Goal: Task Accomplishment & Management: Use online tool/utility

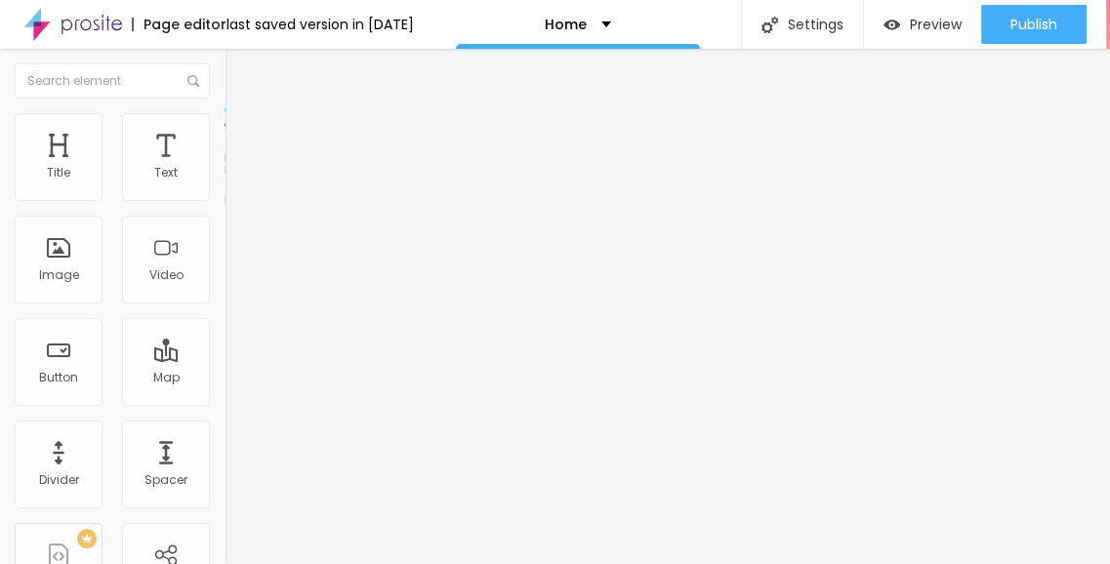
click at [224, 130] on li "Style" at bounding box center [336, 123] width 224 height 20
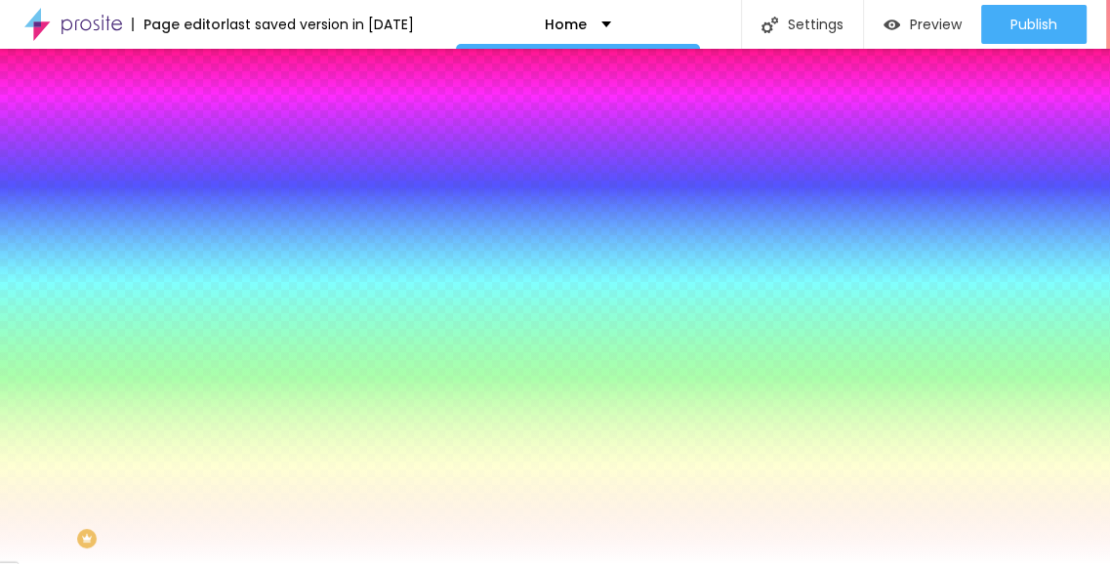
click at [224, 265] on div at bounding box center [336, 265] width 224 height 0
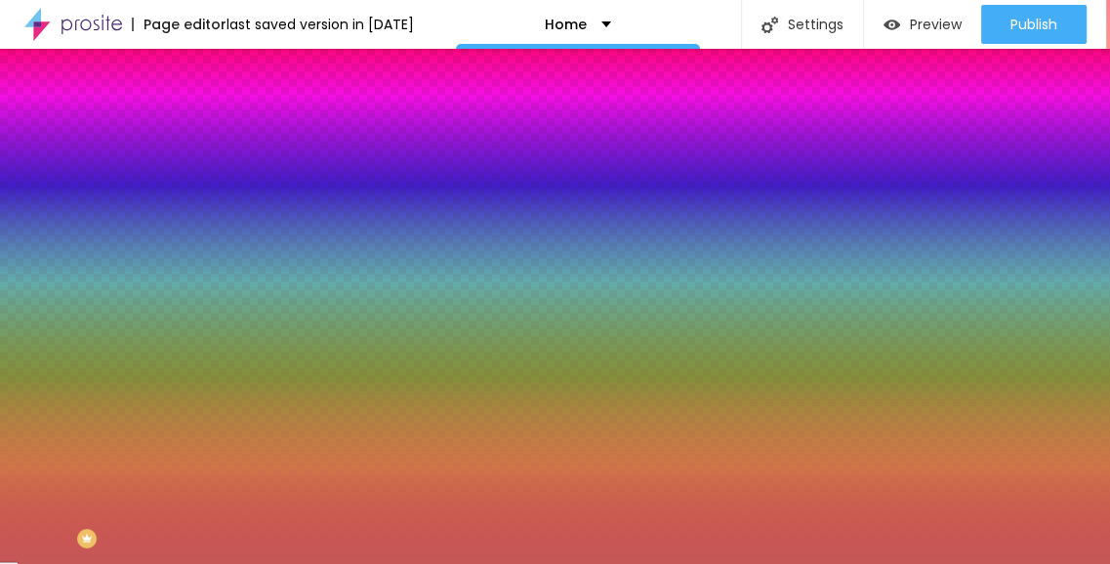
click at [102, 412] on div at bounding box center [555, 282] width 1110 height 564
type input "#FFFFFF"
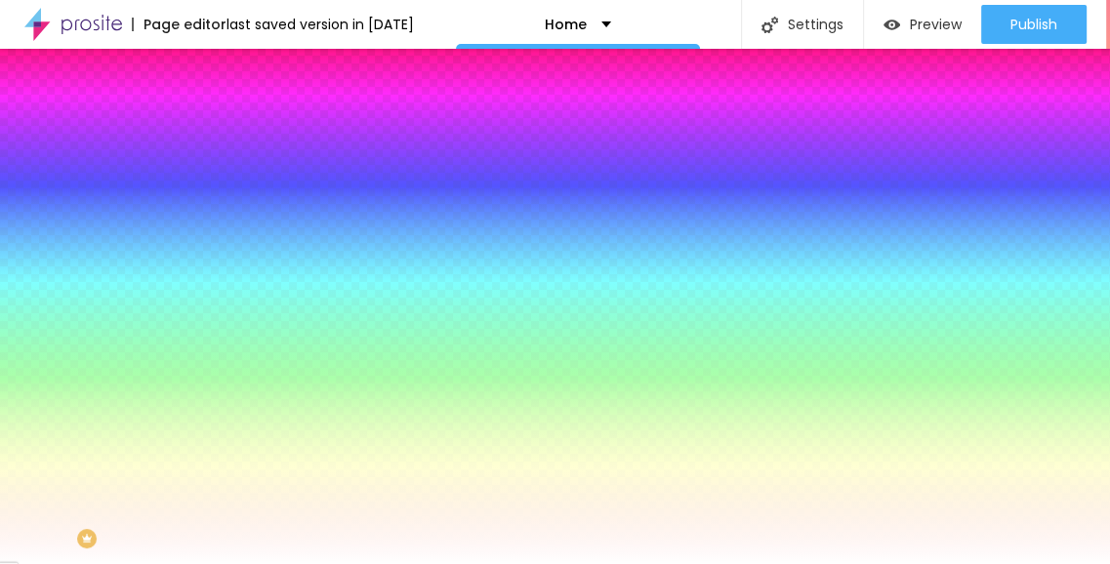
drag, startPoint x: 69, startPoint y: 402, endPoint x: 1, endPoint y: 363, distance: 78.7
click at [224, 363] on div "Background Image Add image Image Effect None None Parallax Background Color Res…" at bounding box center [336, 278] width 224 height 253
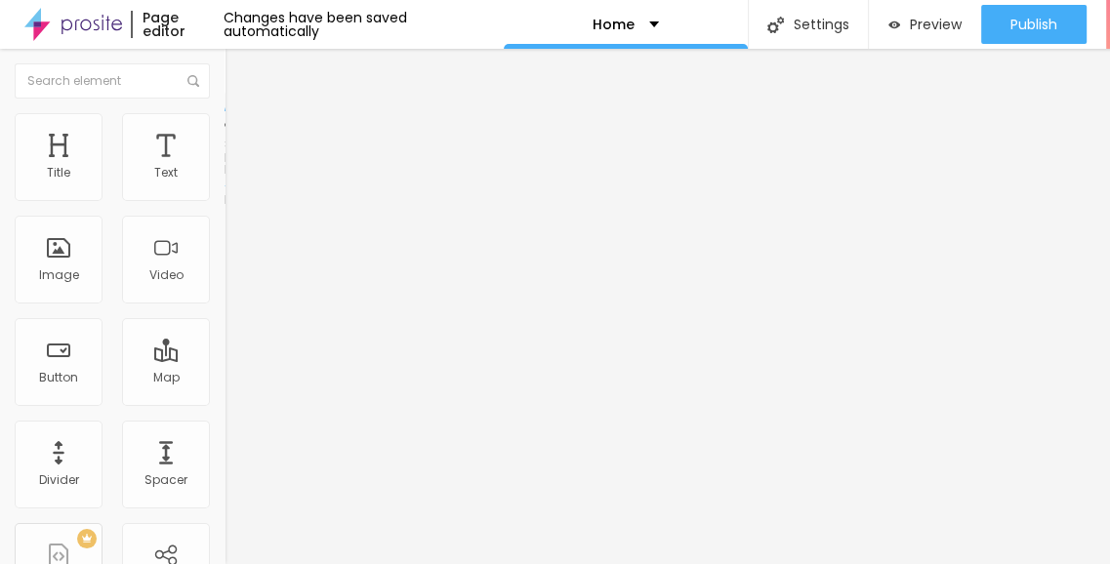
click at [242, 135] on span "Style" at bounding box center [256, 126] width 28 height 17
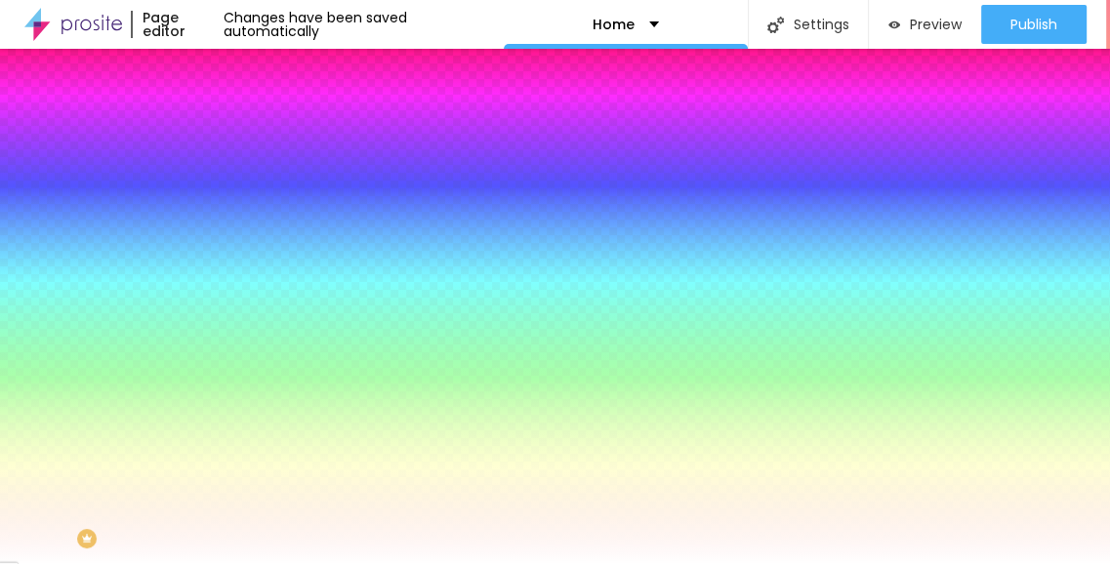
click at [224, 265] on div at bounding box center [336, 265] width 224 height 0
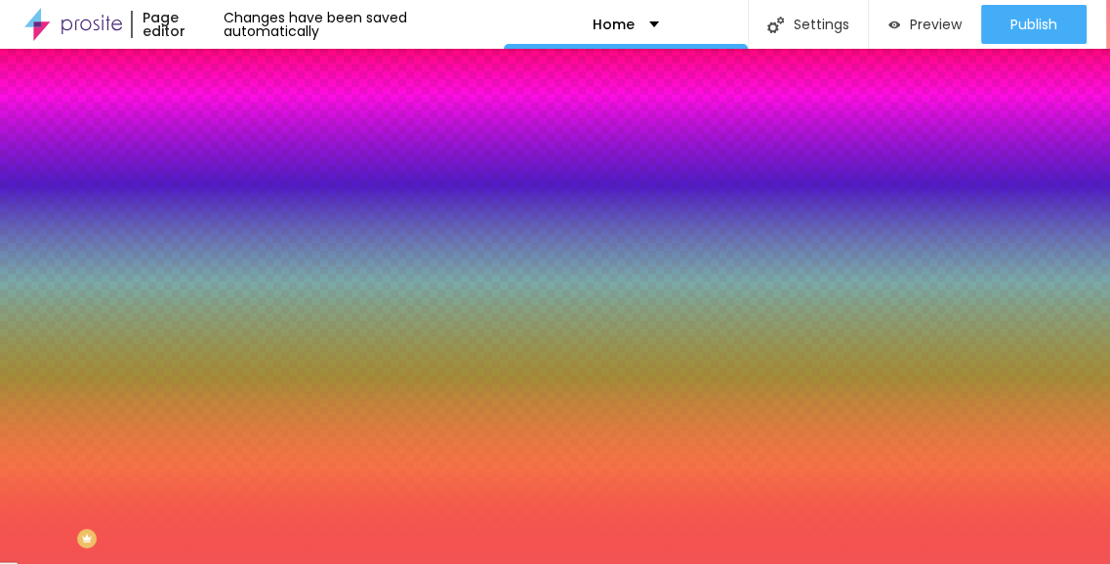
drag, startPoint x: 114, startPoint y: 385, endPoint x: 109, endPoint y: 401, distance: 17.3
click at [114, 386] on div at bounding box center [555, 282] width 1110 height 564
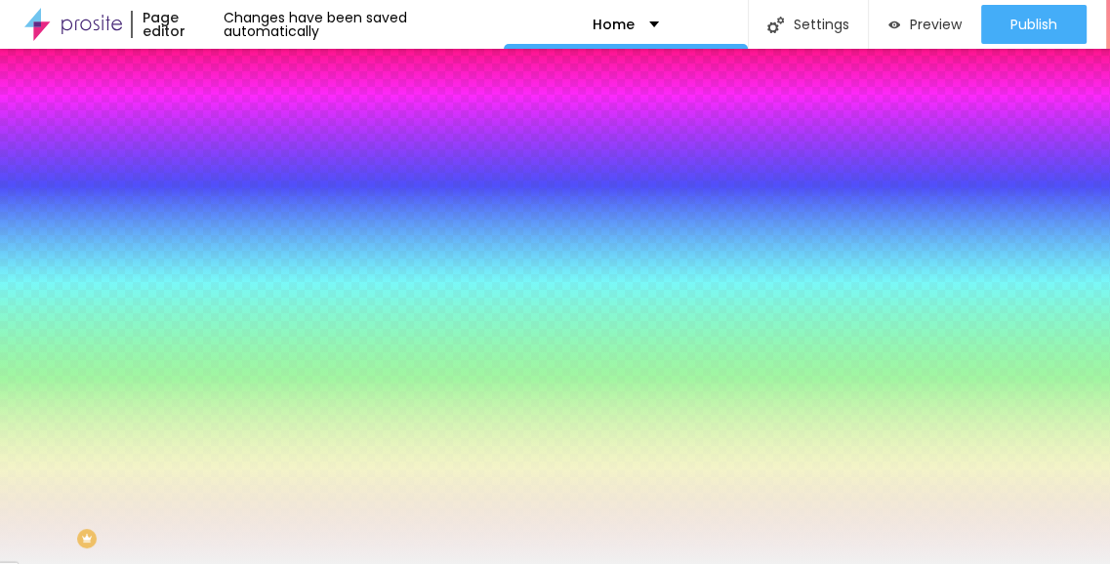
type input "#FFFFFF"
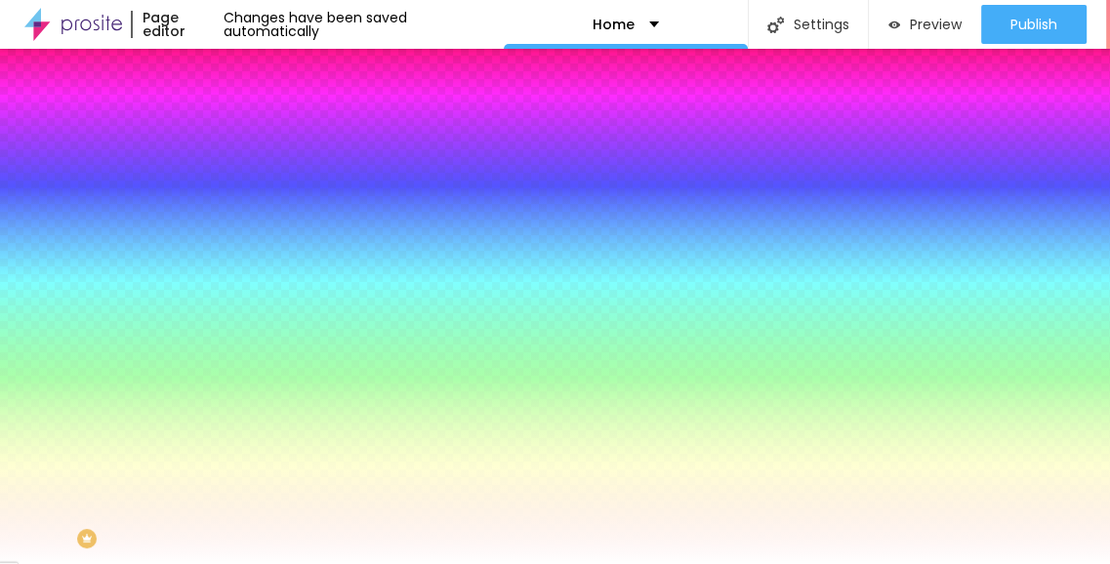
drag, startPoint x: 98, startPoint y: 421, endPoint x: 0, endPoint y: 368, distance: 110.9
click at [224, 368] on div "Background Image Add image Image Effect None None Parallax Background Color Res…" at bounding box center [336, 278] width 224 height 253
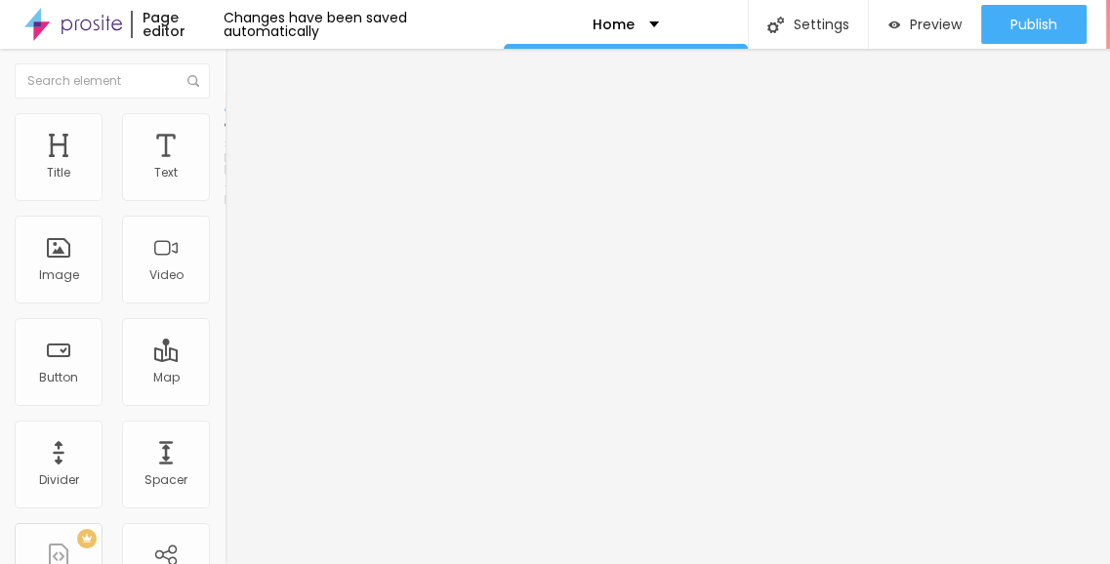
click at [224, 124] on li "Style" at bounding box center [336, 123] width 224 height 20
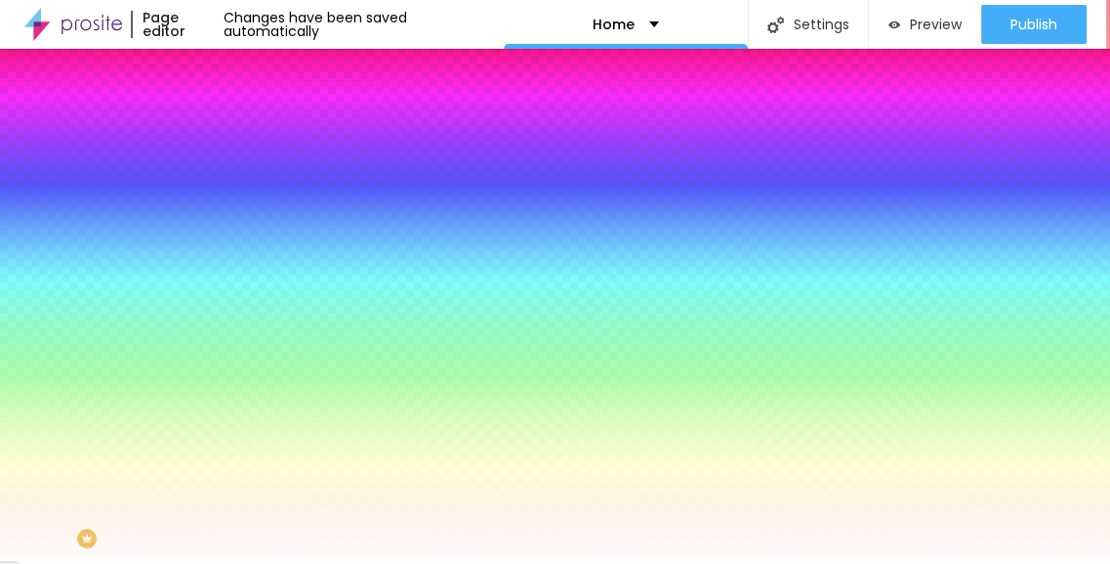
click at [224, 265] on div at bounding box center [336, 265] width 224 height 0
type input "#FDFDFD"
drag, startPoint x: 94, startPoint y: 388, endPoint x: 20, endPoint y: 377, distance: 75.1
click at [224, 377] on div "Background Image Add image Image Effect None None Parallax Background Color Res…" at bounding box center [336, 278] width 224 height 253
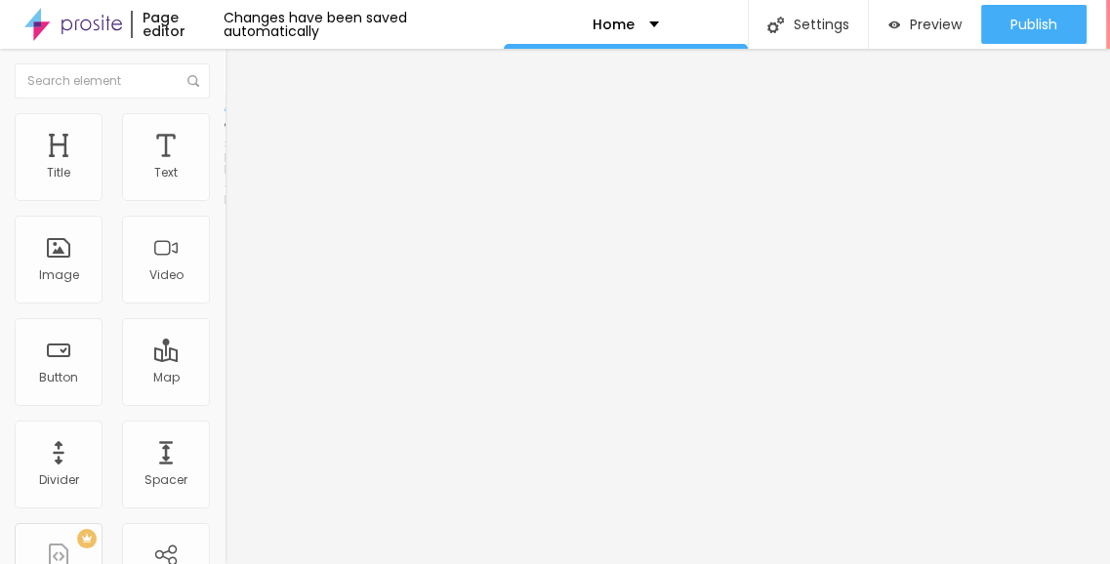
click at [224, 117] on img at bounding box center [233, 122] width 18 height 18
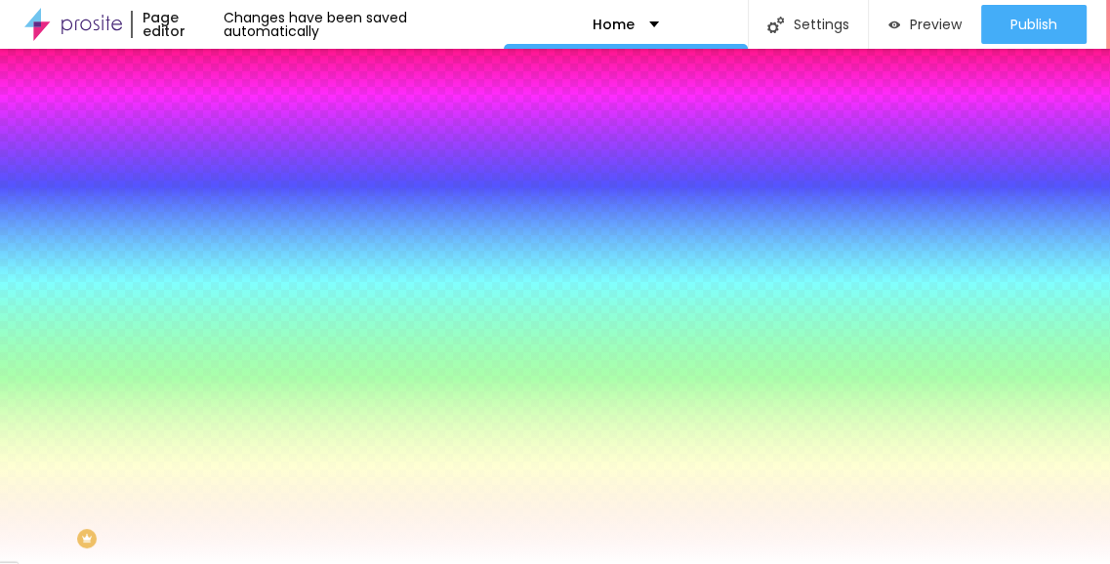
click at [224, 265] on div at bounding box center [336, 265] width 224 height 0
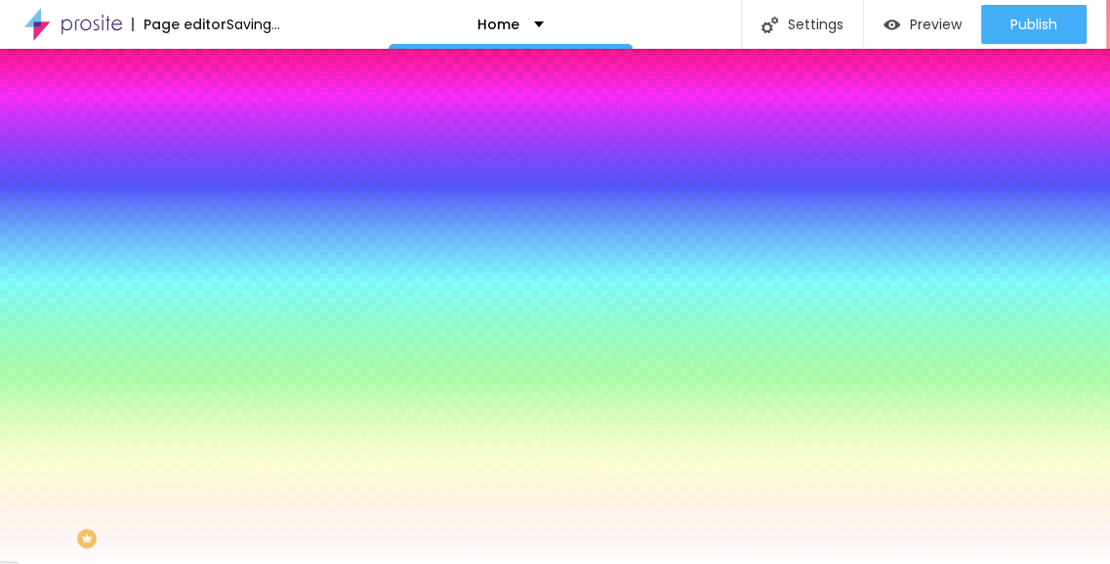
type input "#FFFFFF"
drag, startPoint x: 99, startPoint y: 403, endPoint x: 13, endPoint y: 361, distance: 95.6
click at [224, 361] on div "Background Image Add image Image Effect None None Parallax Background Color Res…" at bounding box center [336, 278] width 224 height 253
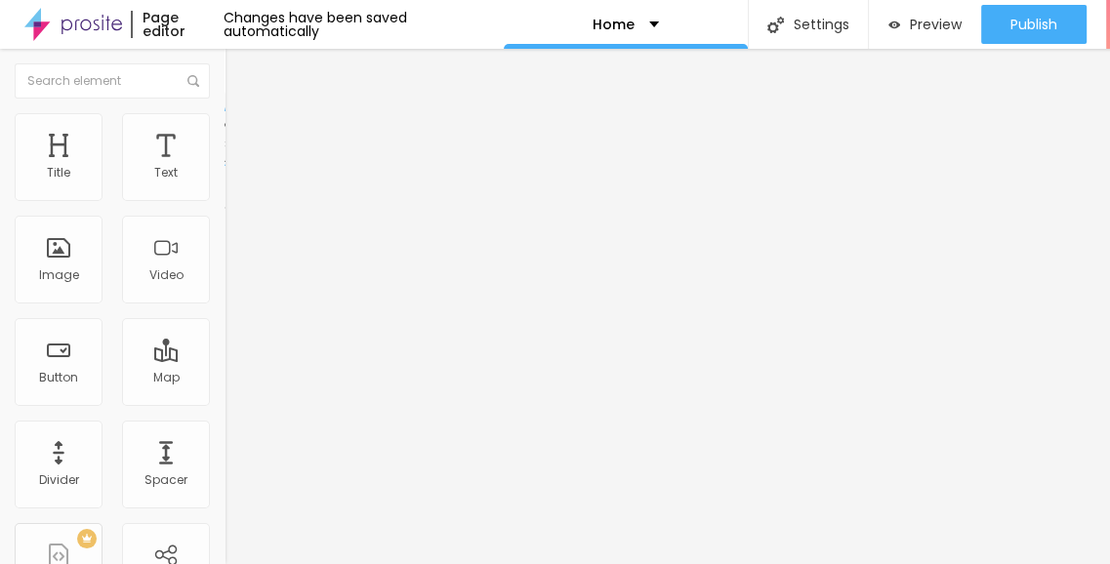
click at [224, 115] on img at bounding box center [233, 122] width 18 height 18
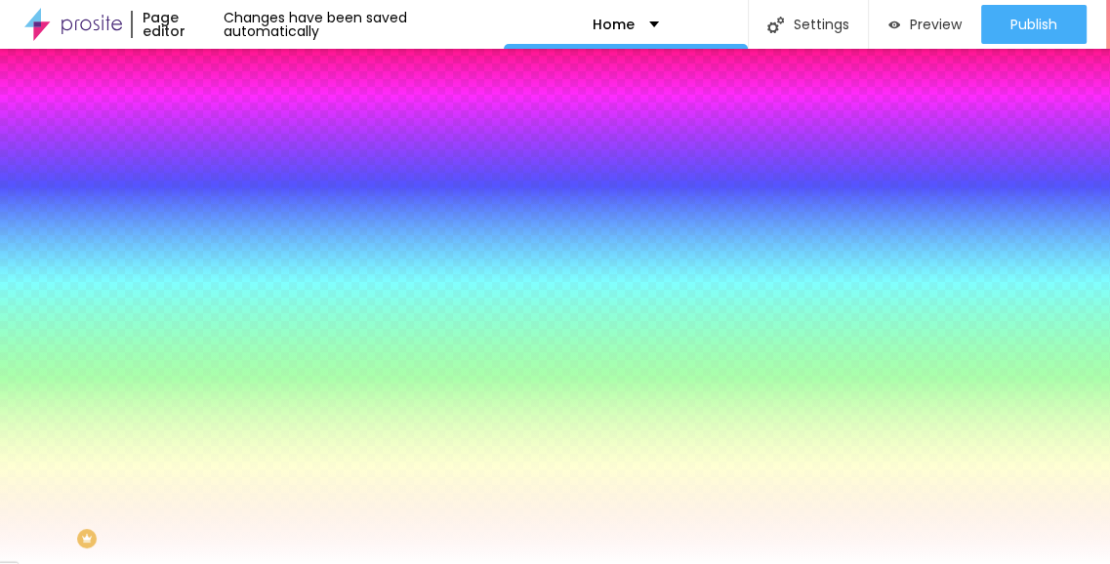
click at [224, 186] on div at bounding box center [336, 186] width 224 height 0
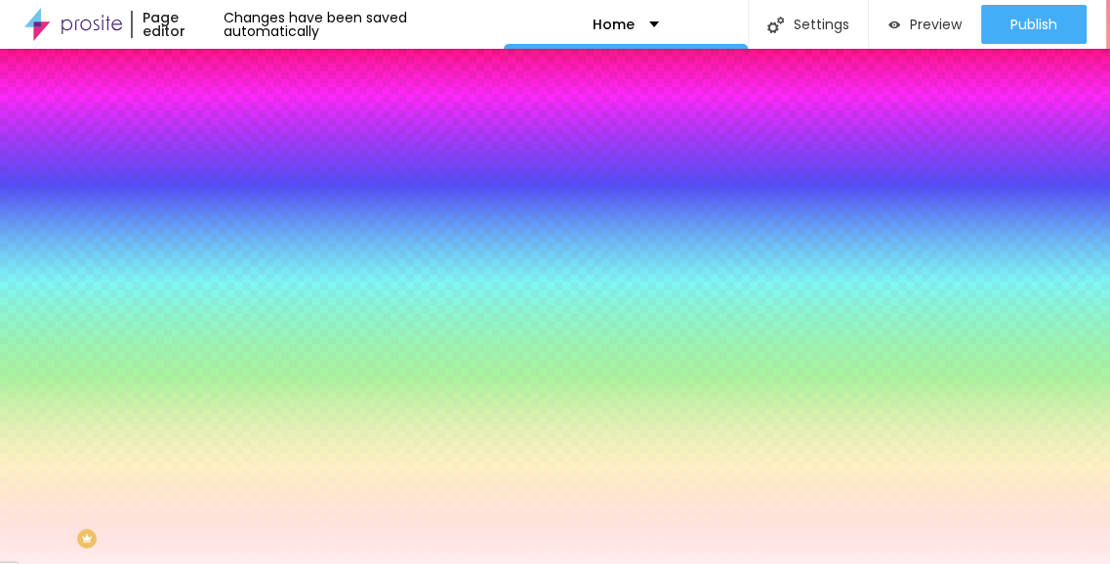
type input "#FFFFFF"
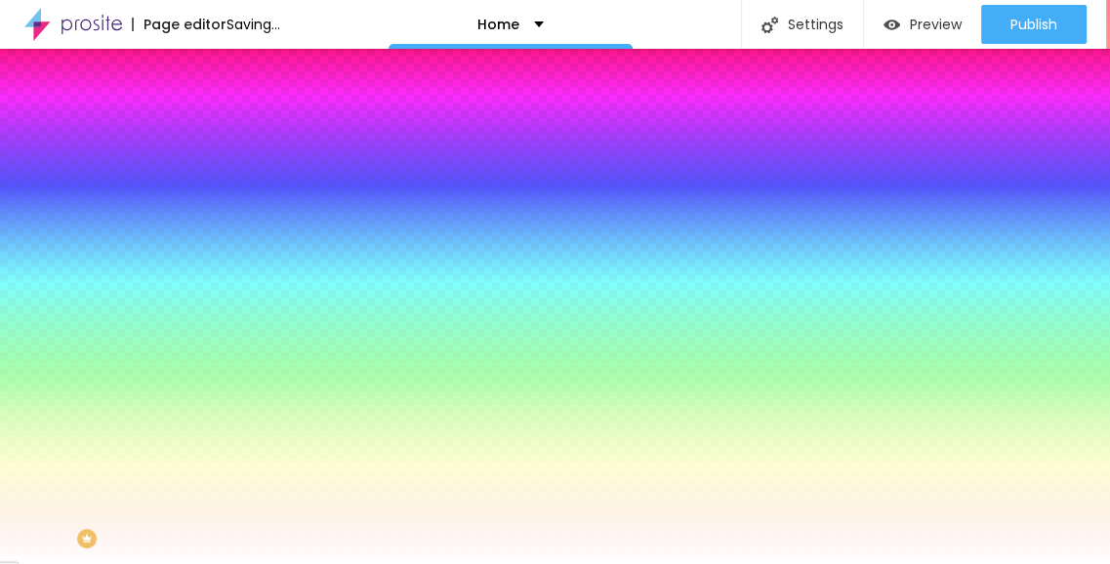
drag, startPoint x: 129, startPoint y: 277, endPoint x: 5, endPoint y: 204, distance: 143.9
click at [224, 204] on div "Background Color Reset to default #FFFFFF Shadow DISABLED Reset to default Bord…" at bounding box center [336, 239] width 224 height 174
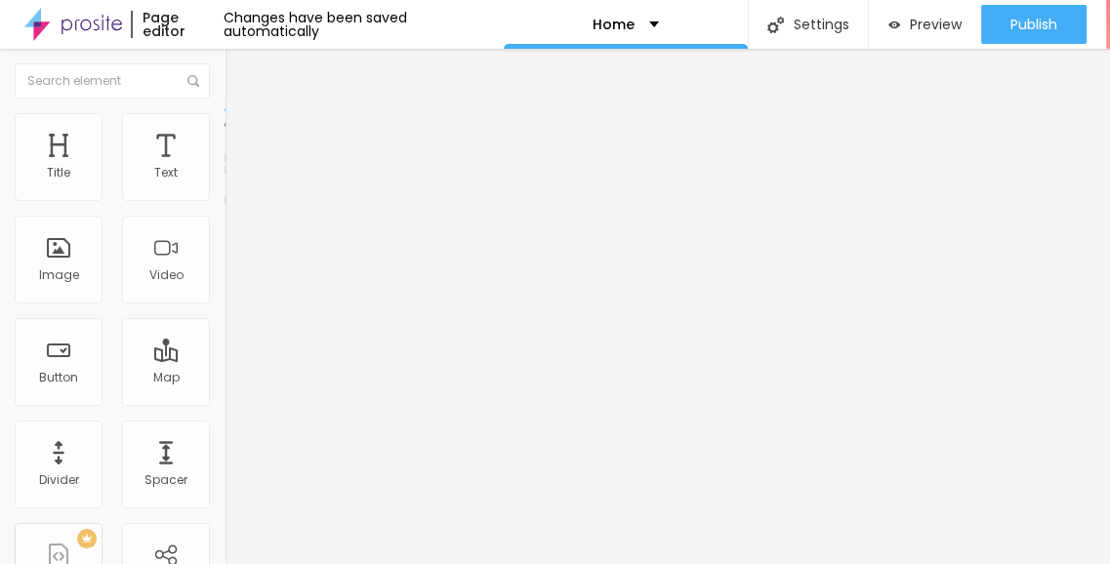
click at [242, 135] on span "Style" at bounding box center [256, 126] width 28 height 17
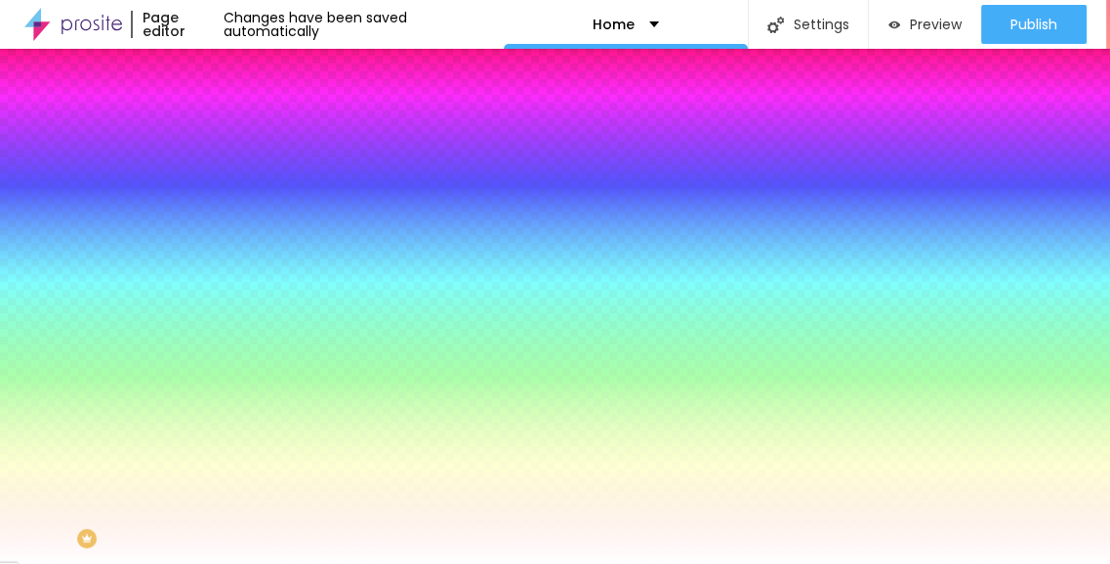
click at [224, 265] on div at bounding box center [336, 265] width 224 height 0
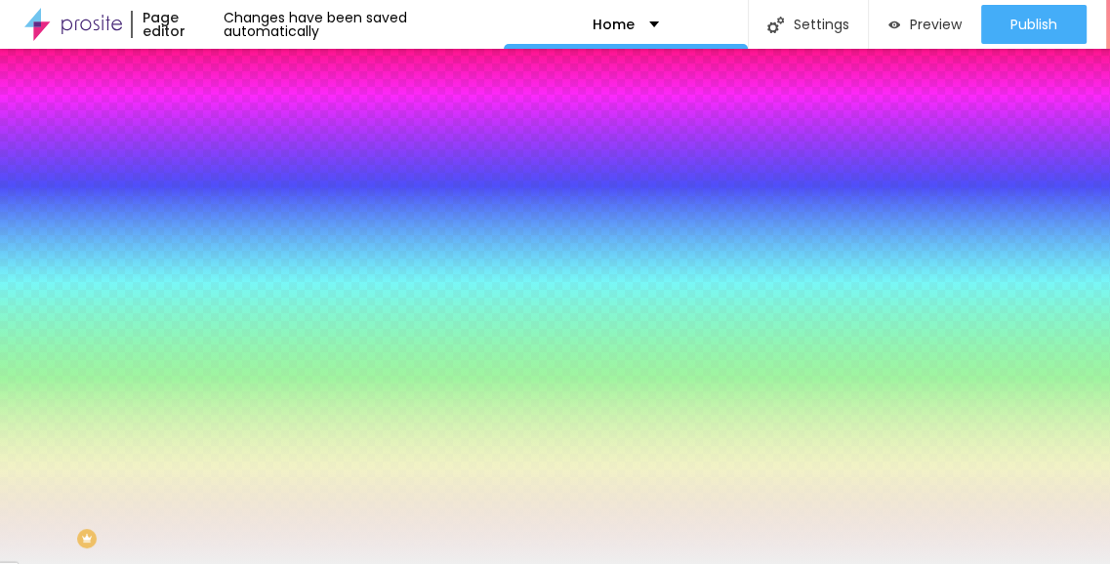
type input "#FFFFFF"
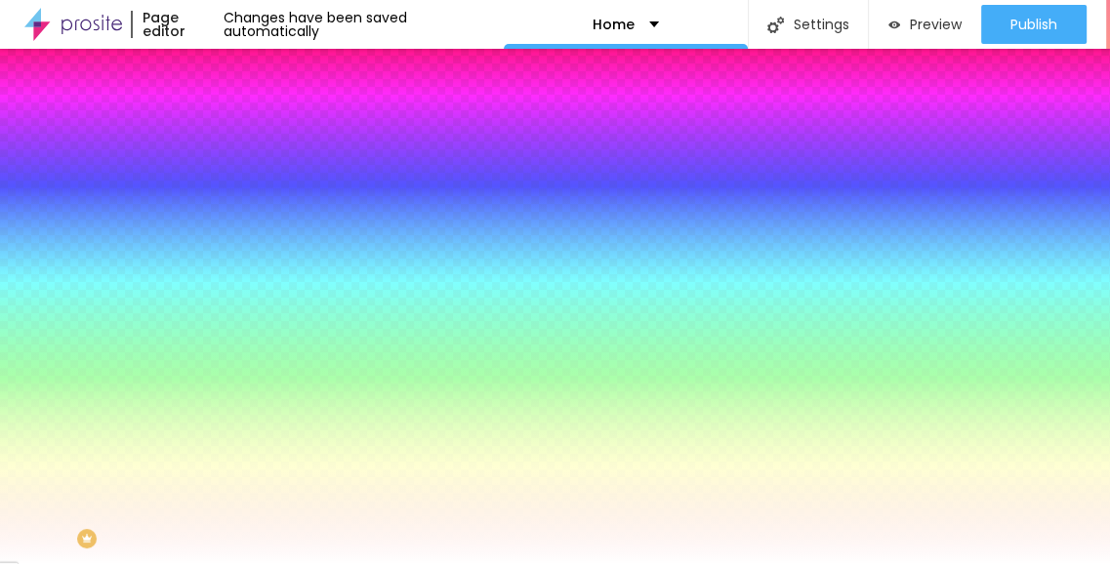
drag, startPoint x: 74, startPoint y: 419, endPoint x: 8, endPoint y: 370, distance: 82.4
click at [224, 370] on div "Background Image Add image Image Effect None None Parallax Background Color Res…" at bounding box center [336, 278] width 224 height 253
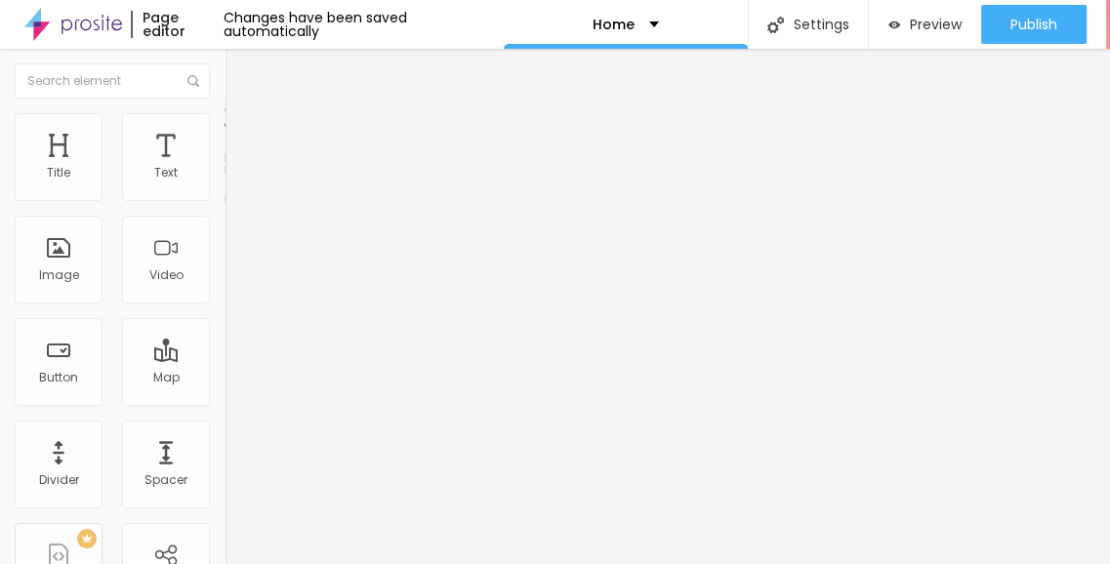
click at [242, 118] on span "Style" at bounding box center [256, 126] width 28 height 17
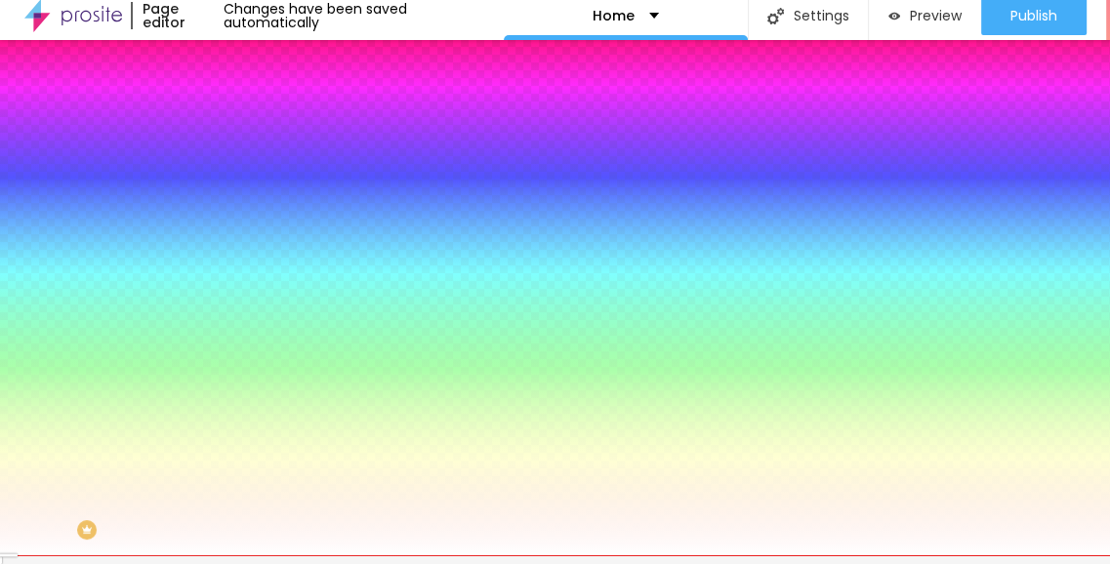
click at [224, 257] on div at bounding box center [336, 257] width 224 height 0
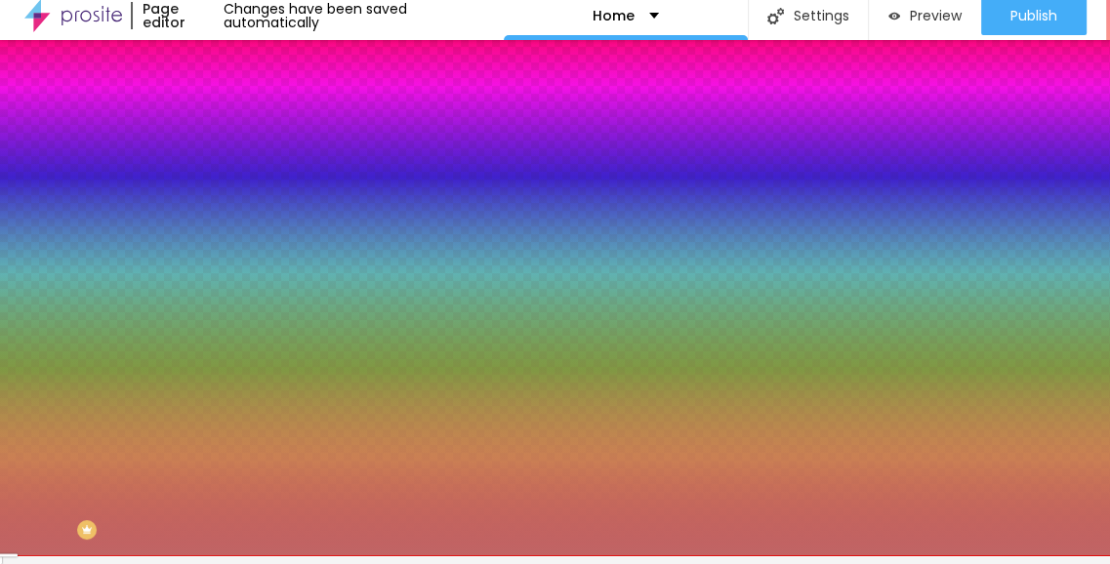
type input "#FFFFFF"
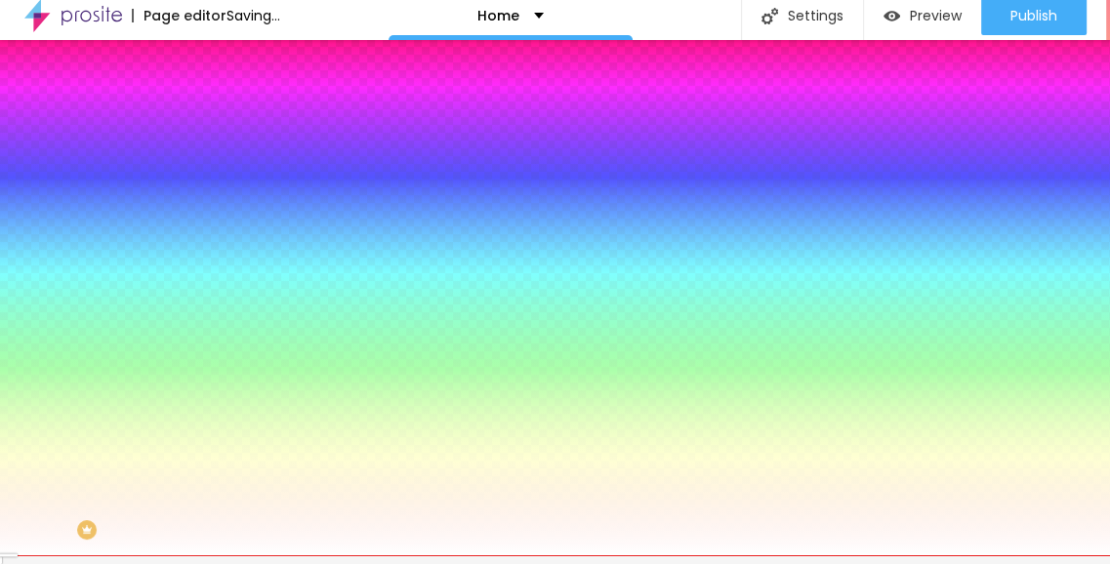
drag, startPoint x: 127, startPoint y: 414, endPoint x: 4, endPoint y: 345, distance: 141.2
click at [224, 345] on div "Background Image Add image Image Effect None None Parallax Background Color Res…" at bounding box center [336, 269] width 224 height 253
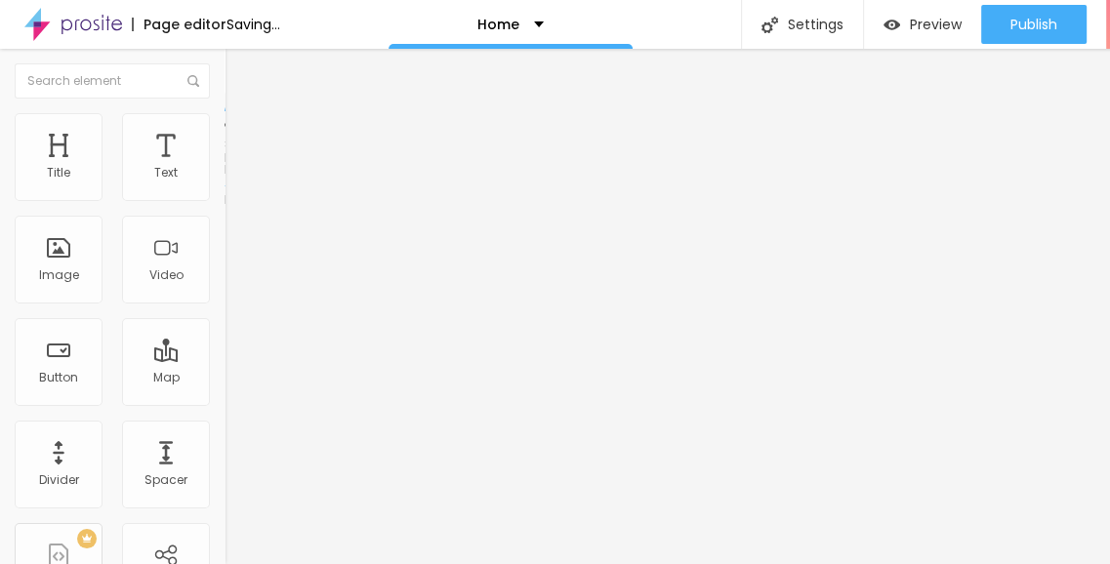
click at [224, 113] on img at bounding box center [233, 122] width 18 height 18
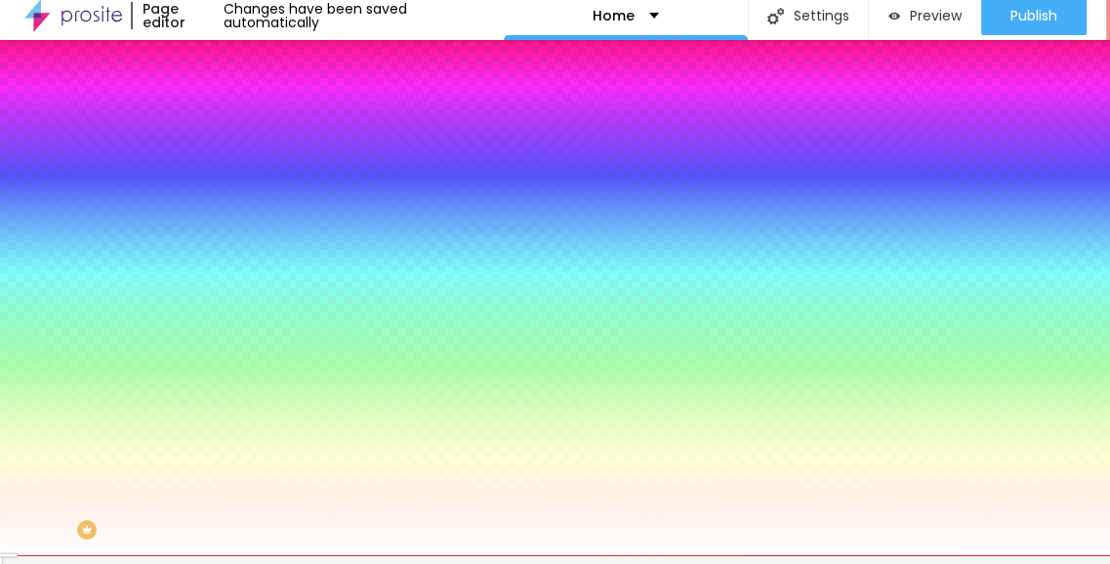
click at [224, 257] on div at bounding box center [336, 257] width 224 height 0
type input "#FDFDFD"
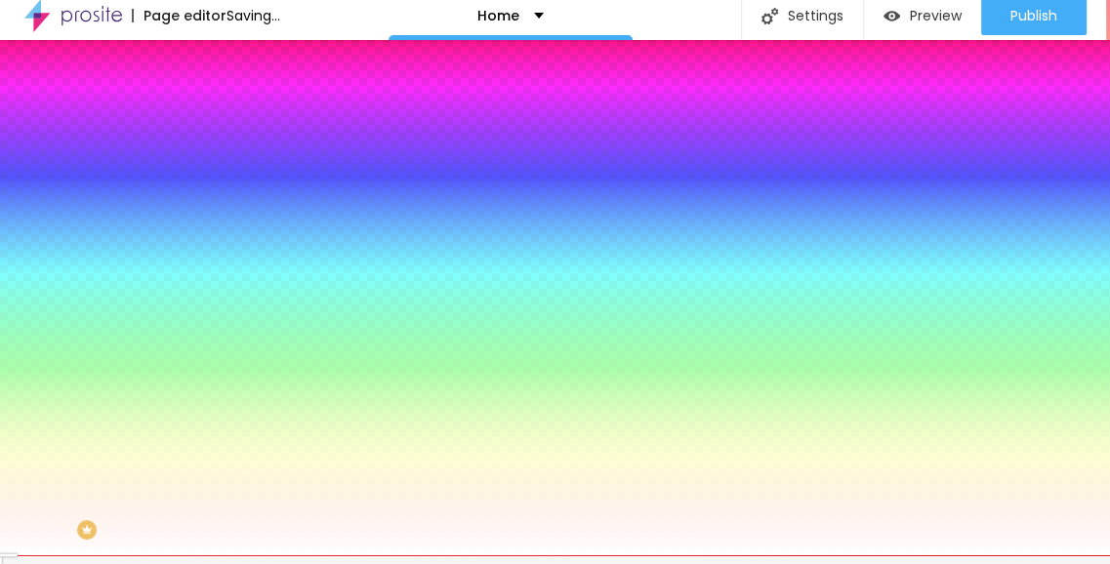
drag, startPoint x: 107, startPoint y: 393, endPoint x: 15, endPoint y: 358, distance: 99.2
click at [224, 276] on div "Background Color Reset to default #FDFDFD" at bounding box center [336, 250] width 224 height 54
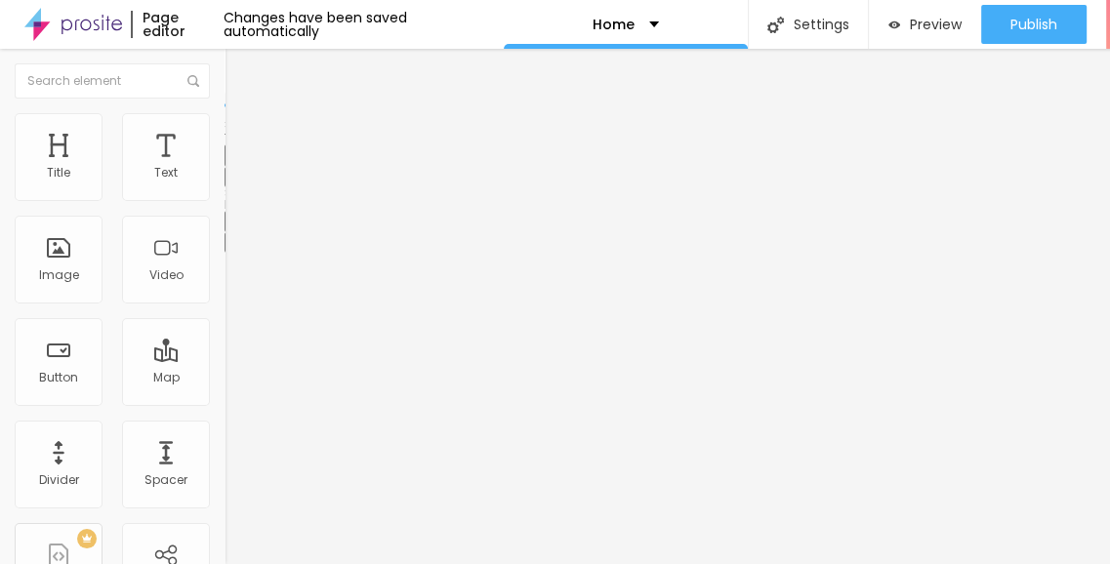
click at [242, 118] on span "Advanced" at bounding box center [273, 126] width 63 height 17
click at [242, 115] on span "Style" at bounding box center [256, 107] width 28 height 17
click at [224, 130] on li "Advanced" at bounding box center [336, 123] width 224 height 20
click at [242, 122] on span "Style" at bounding box center [256, 126] width 28 height 17
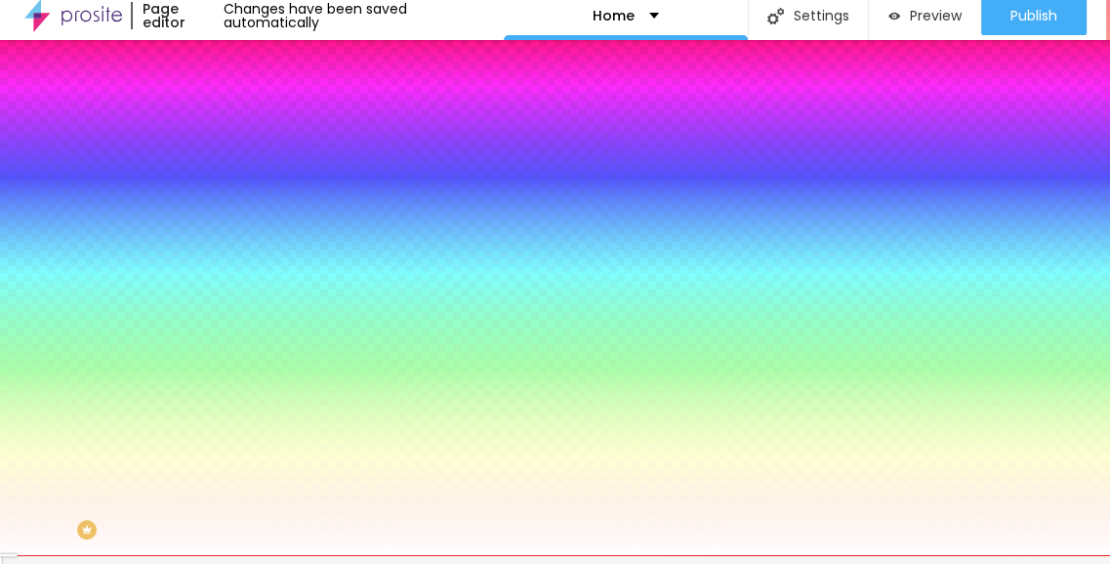
click at [224, 257] on div at bounding box center [336, 257] width 224 height 0
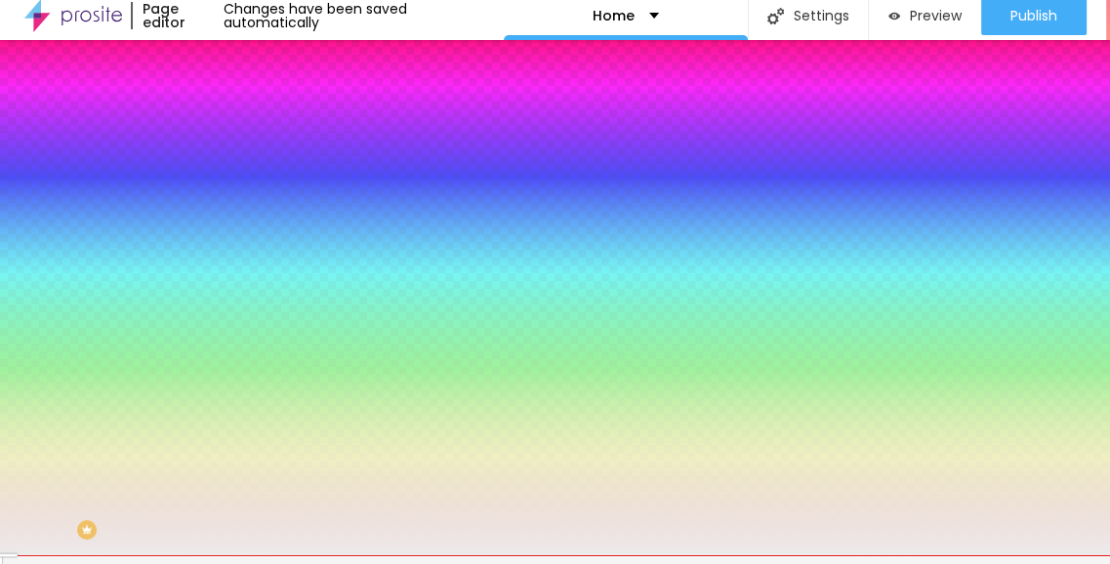
type input "#FFFFFF"
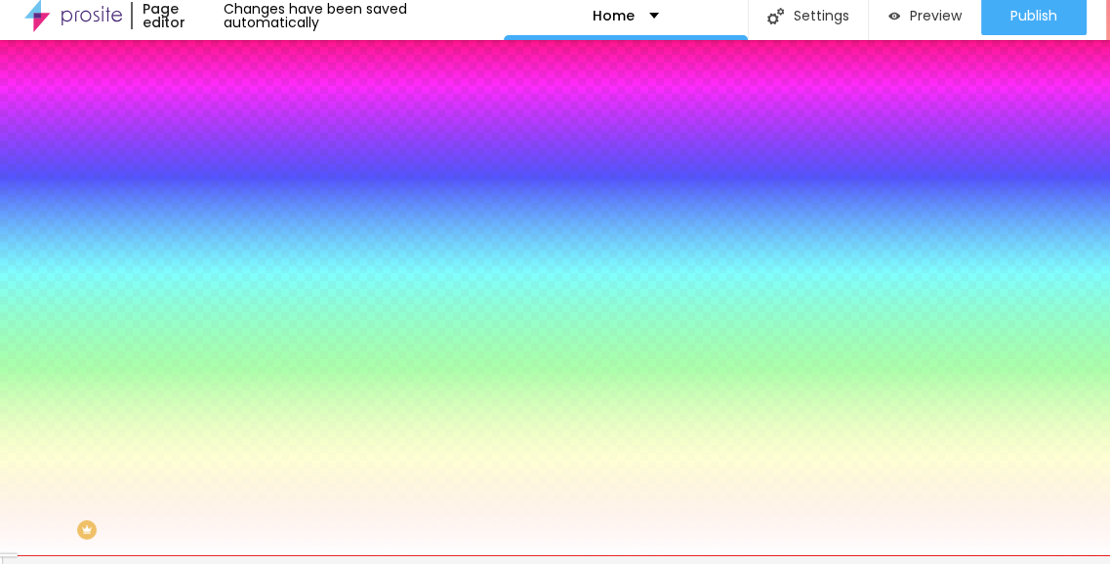
drag, startPoint x: 123, startPoint y: 400, endPoint x: 0, endPoint y: 338, distance: 137.9
click at [224, 338] on div "Background Image Add image Image Effect None None Parallax Background Color Res…" at bounding box center [336, 269] width 224 height 253
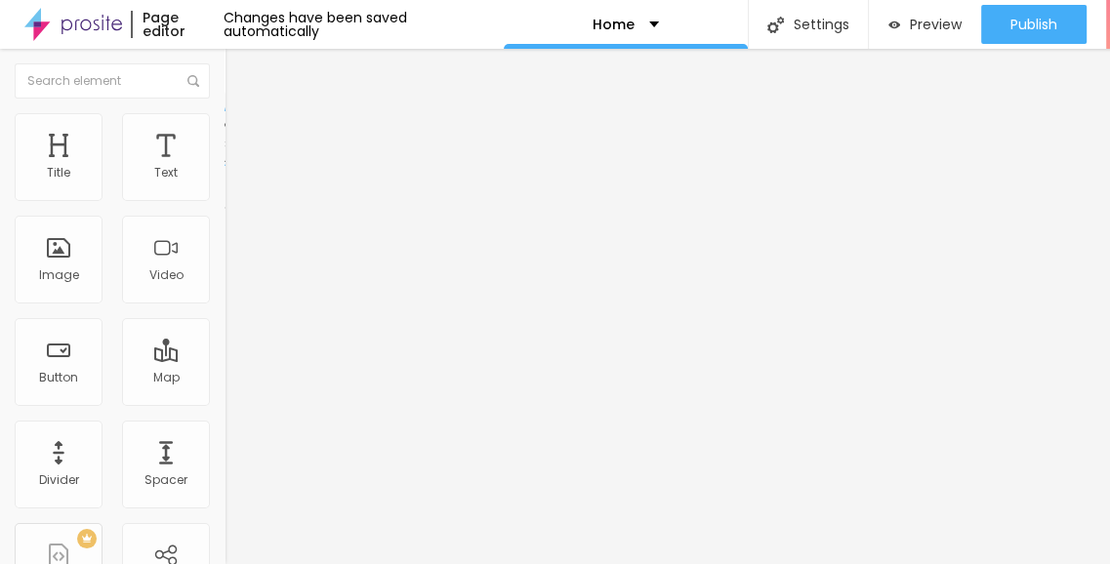
click at [224, 114] on li "Style" at bounding box center [336, 123] width 224 height 20
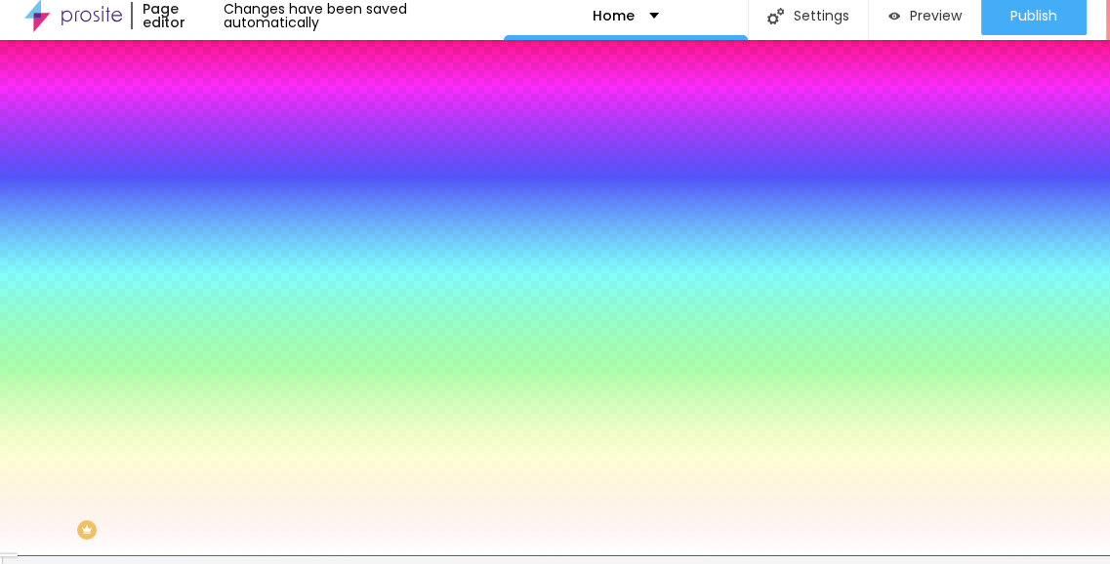
click at [242, 129] on span "Advanced" at bounding box center [273, 137] width 63 height 17
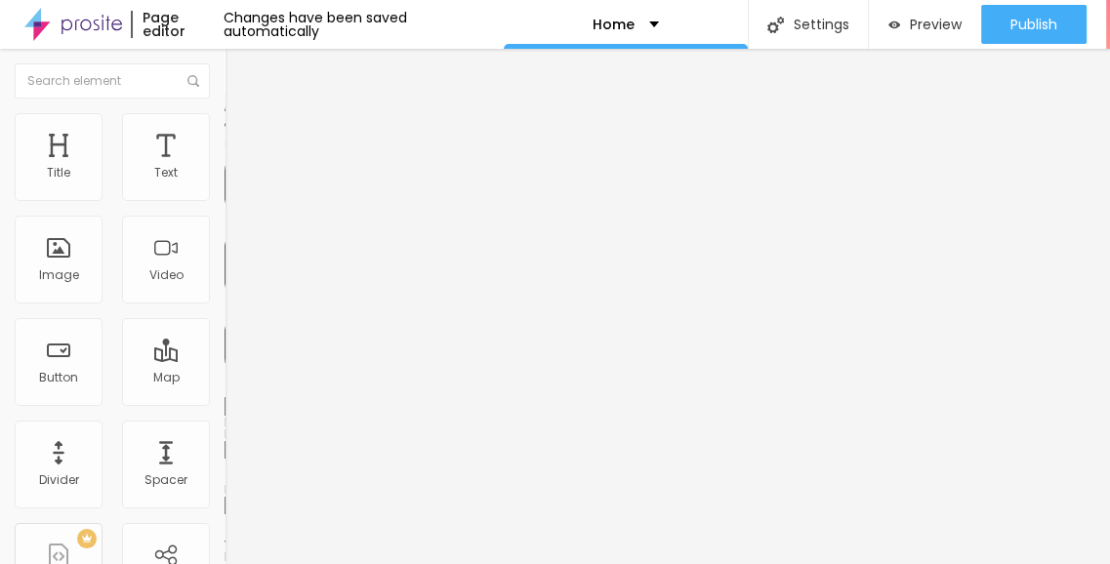
type input "25"
type input "20"
type input "15"
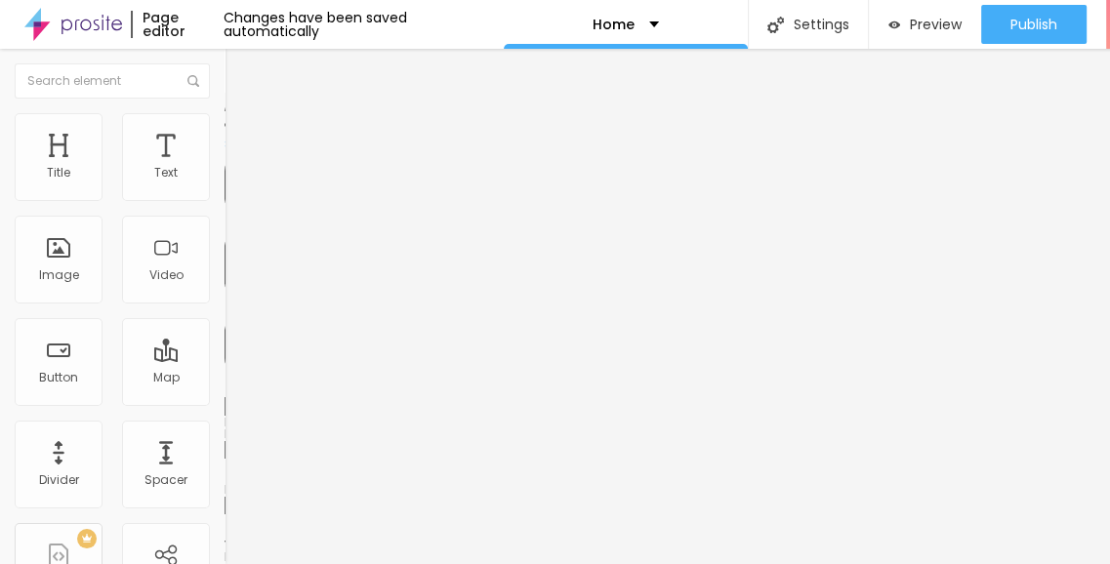
type input "15"
type input "10"
type input "0"
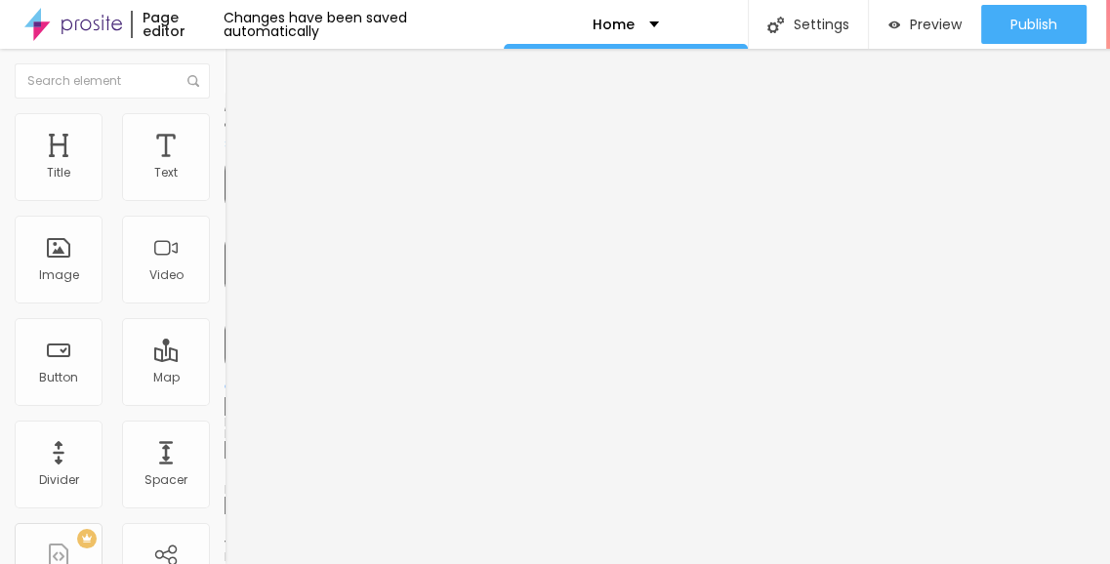
drag, startPoint x: 79, startPoint y: 180, endPoint x: 7, endPoint y: 178, distance: 72.2
type input "0"
click at [224, 379] on input "range" at bounding box center [287, 387] width 126 height 16
click at [224, 133] on img at bounding box center [233, 142] width 18 height 18
type input "0"
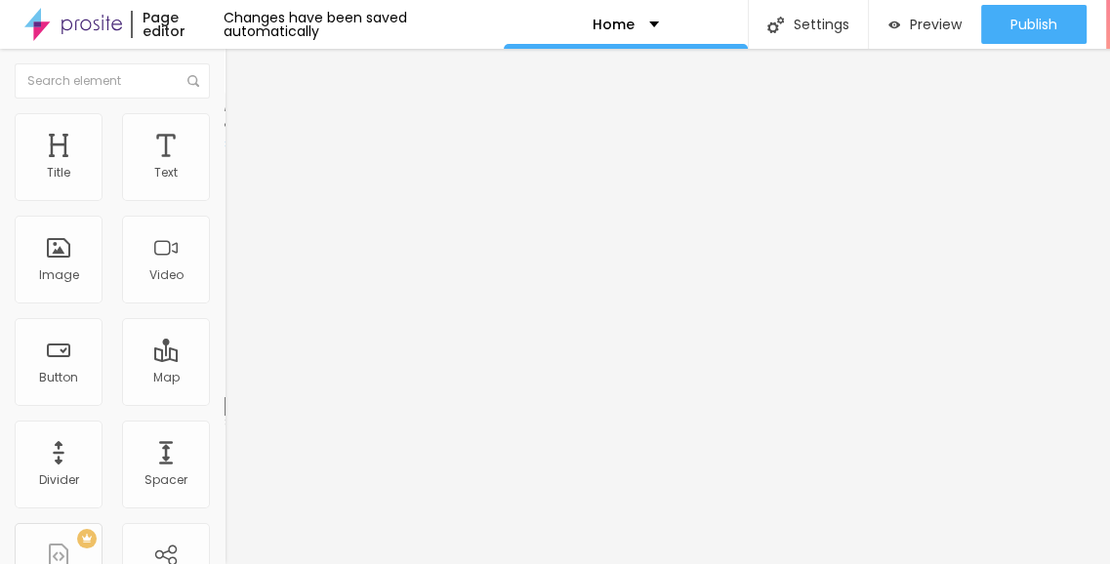
type input "0"
drag, startPoint x: 49, startPoint y: 213, endPoint x: 7, endPoint y: 205, distance: 42.7
type input "0"
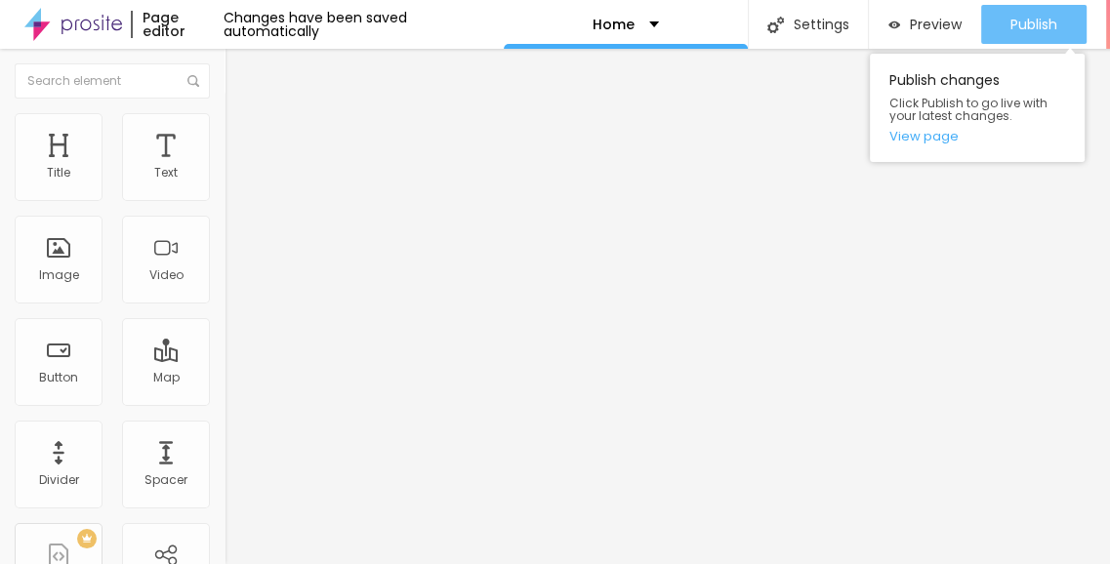
click at [1042, 17] on span "Publish" at bounding box center [1033, 25] width 47 height 16
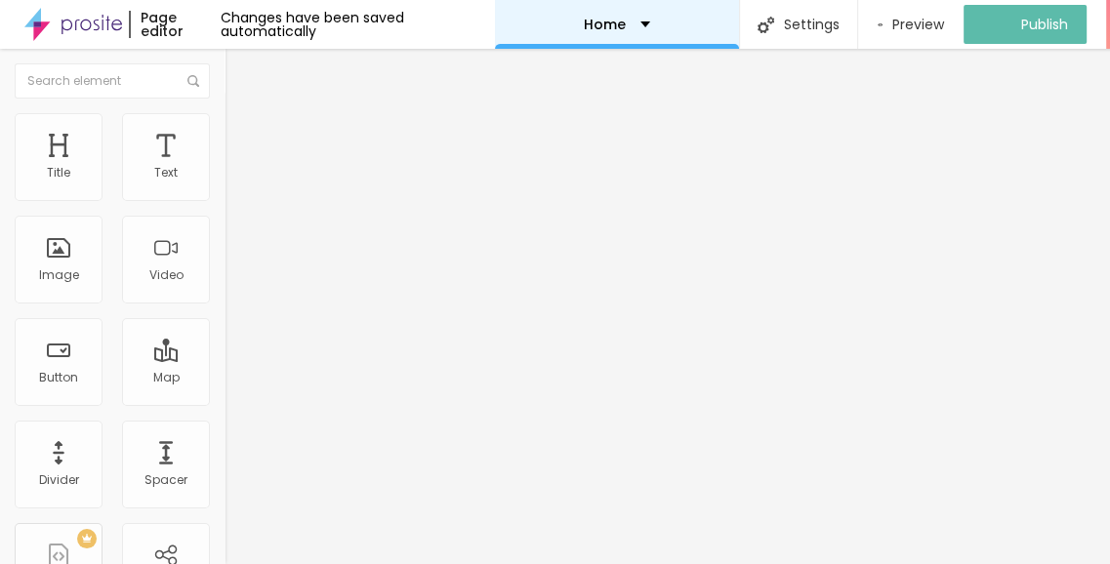
click at [621, 17] on div "Home" at bounding box center [617, 24] width 244 height 49
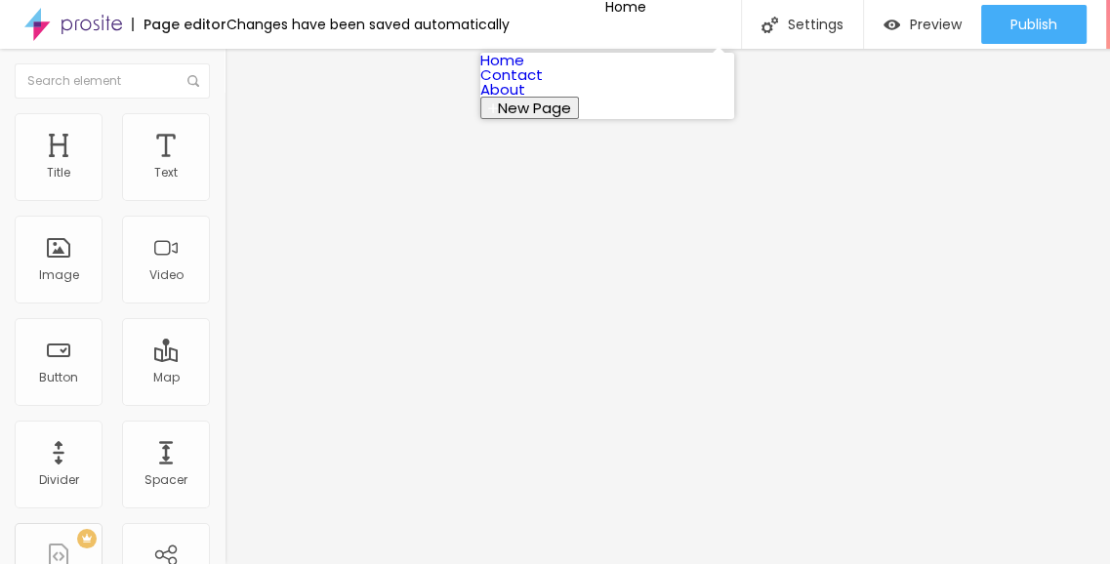
click at [524, 100] on link "About" at bounding box center [502, 89] width 45 height 20
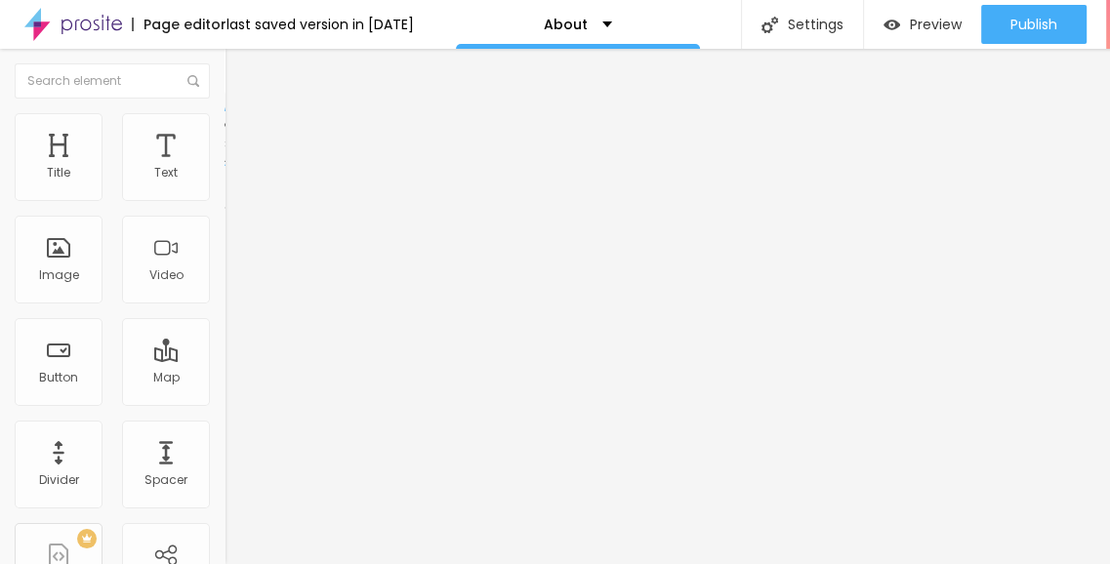
click at [224, 121] on img at bounding box center [233, 122] width 18 height 18
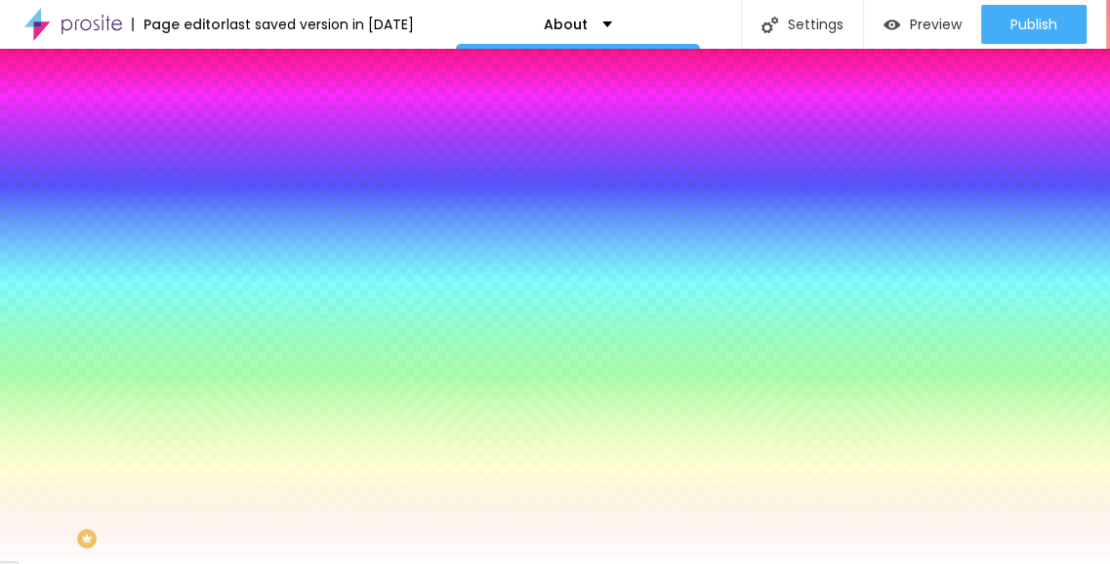
click at [224, 186] on div at bounding box center [336, 186] width 224 height 0
type input "#FFFFFF"
drag, startPoint x: 116, startPoint y: 266, endPoint x: 17, endPoint y: 211, distance: 114.0
click at [224, 206] on div "Background Color Reset to default #FFFFFF" at bounding box center [336, 179] width 224 height 54
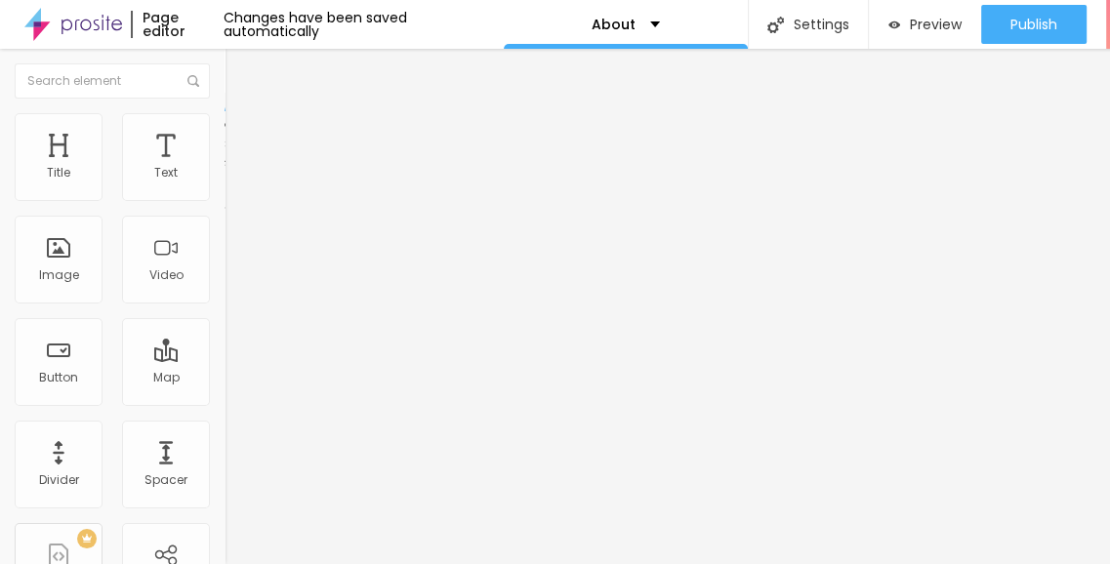
click at [224, 133] on li "Advanced" at bounding box center [336, 143] width 224 height 20
click at [242, 135] on span "Style" at bounding box center [256, 126] width 28 height 17
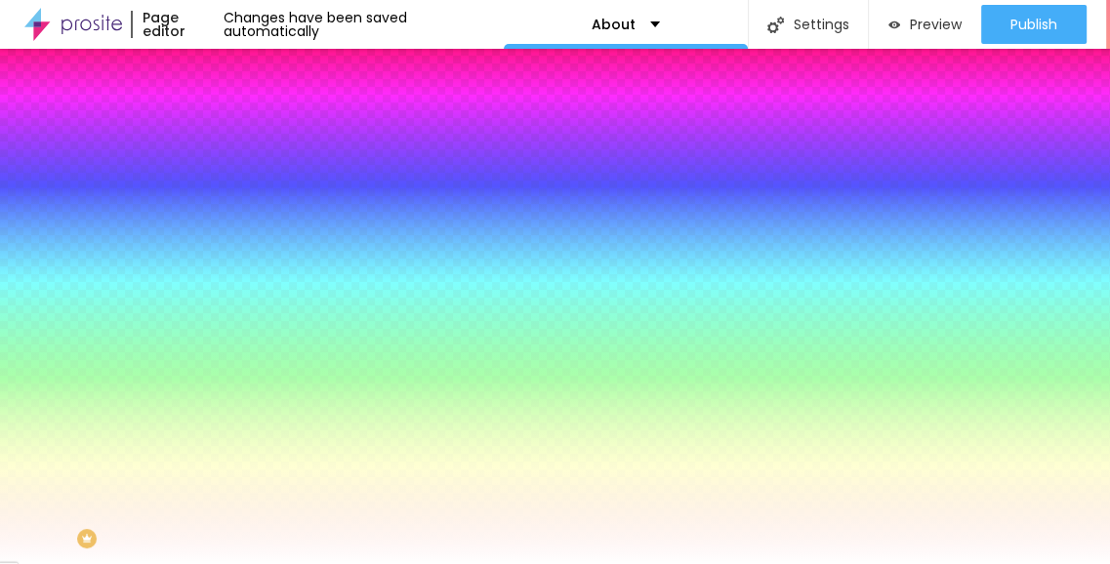
click at [224, 186] on div at bounding box center [336, 186] width 224 height 0
type input "#FFFFFF"
drag, startPoint x: 117, startPoint y: 270, endPoint x: 15, endPoint y: 212, distance: 118.0
click at [224, 206] on div "Background Color Reset to default #FFFFFF" at bounding box center [336, 179] width 224 height 54
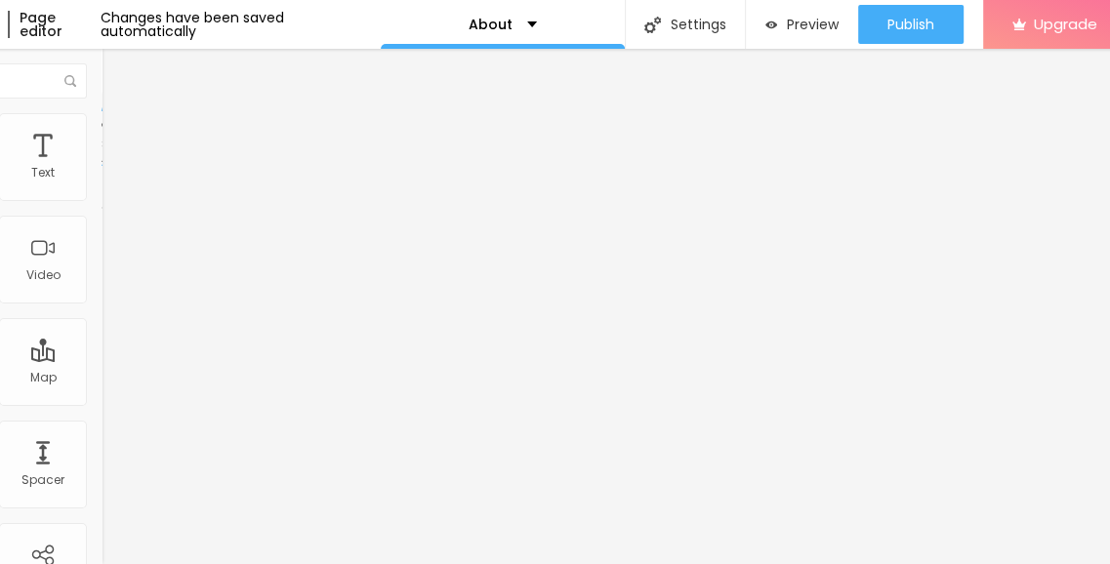
scroll to position [0, 140]
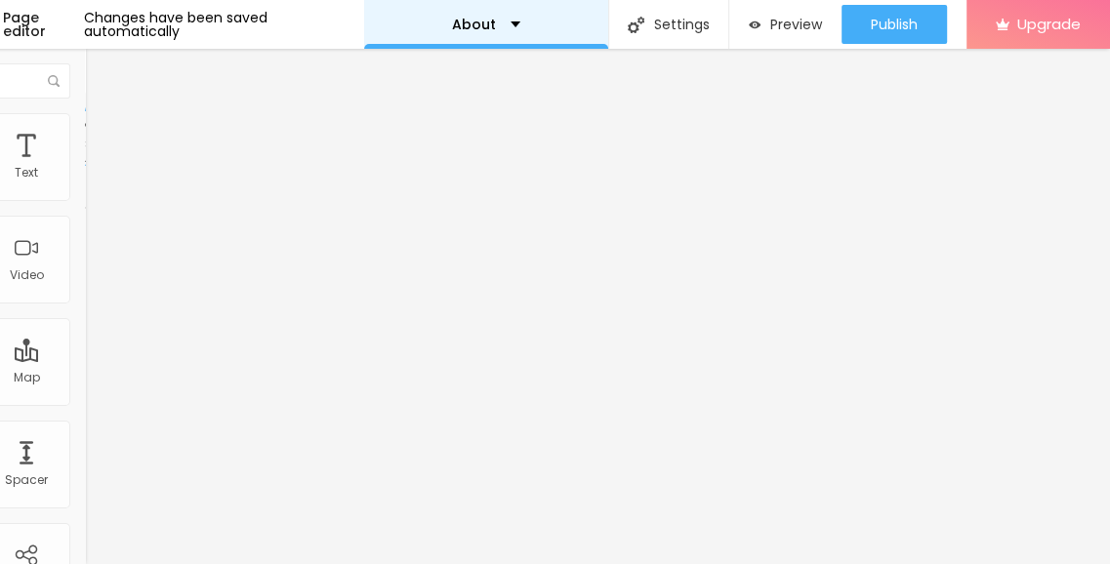
click at [566, 28] on div "About" at bounding box center [486, 24] width 244 height 49
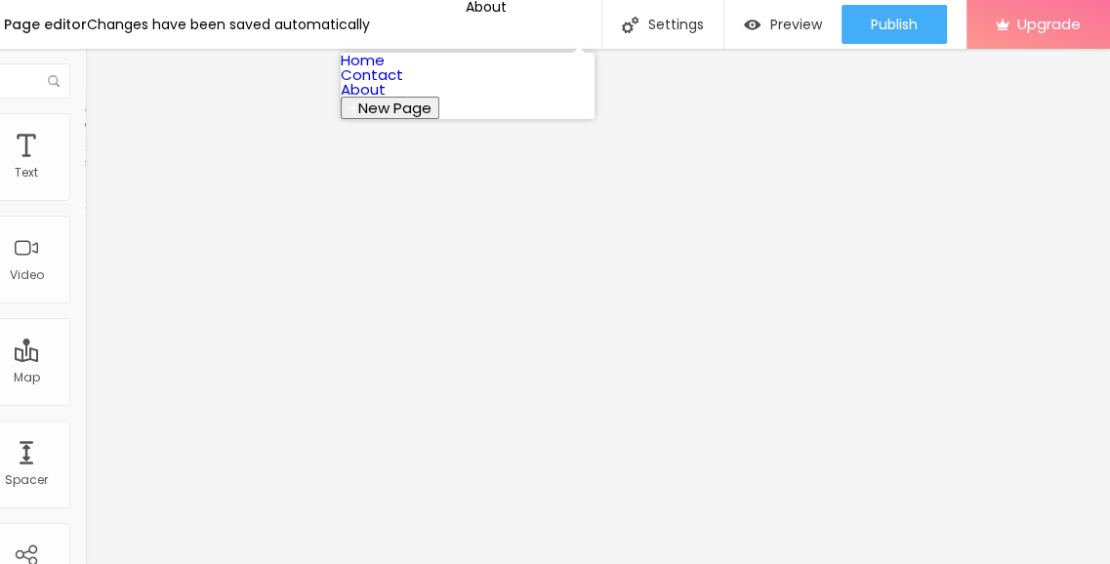
click at [403, 85] on link "Contact" at bounding box center [372, 74] width 62 height 20
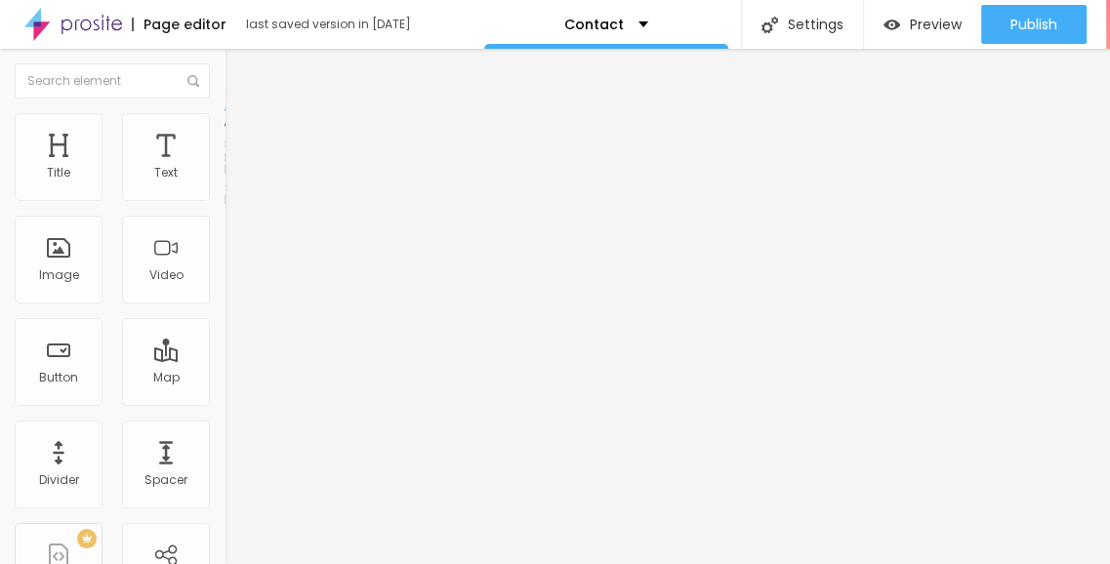
click at [242, 135] on span "Style" at bounding box center [256, 126] width 28 height 17
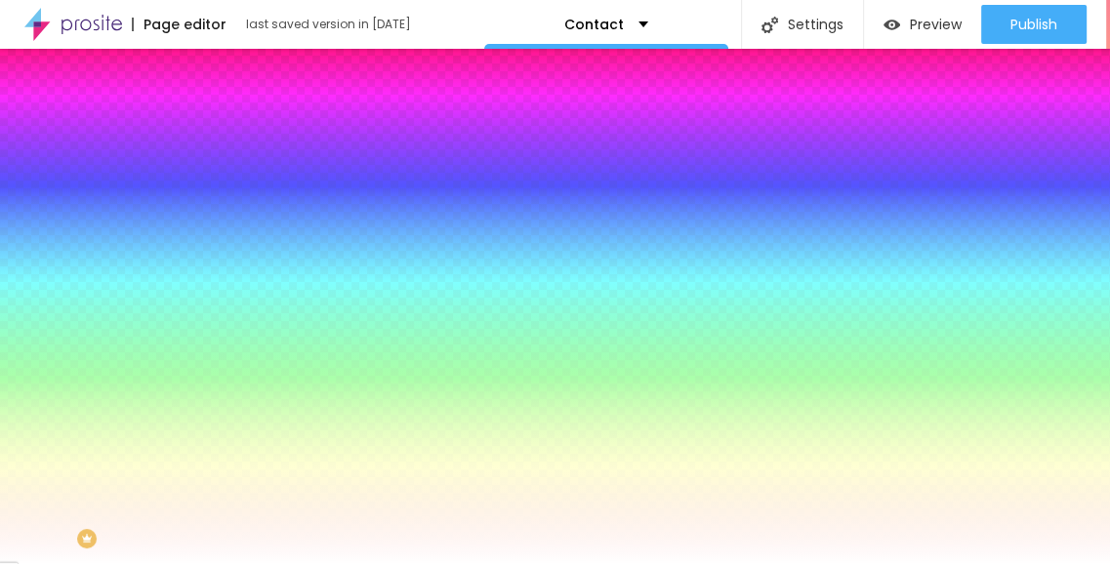
click at [224, 265] on div at bounding box center [336, 265] width 224 height 0
type input "#FFFFFF"
drag, startPoint x: 79, startPoint y: 411, endPoint x: 1, endPoint y: 365, distance: 90.6
click at [224, 365] on div "Background Image Add image Image Effect None None Parallax Background Color Res…" at bounding box center [336, 278] width 224 height 253
drag, startPoint x: 162, startPoint y: 130, endPoint x: 137, endPoint y: 165, distance: 43.3
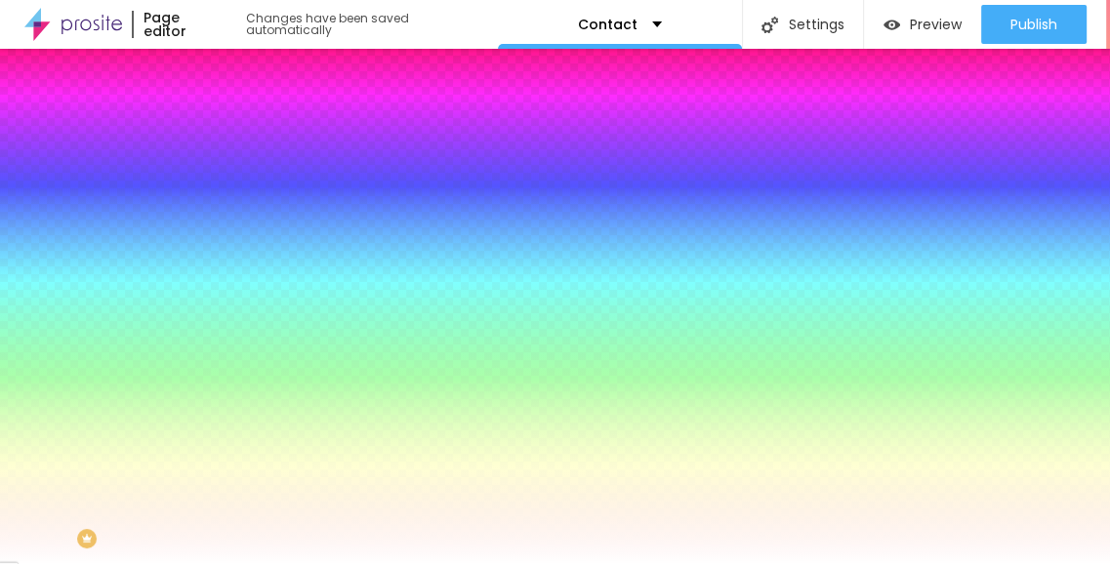
click at [224, 133] on li "Advanced" at bounding box center [336, 143] width 224 height 20
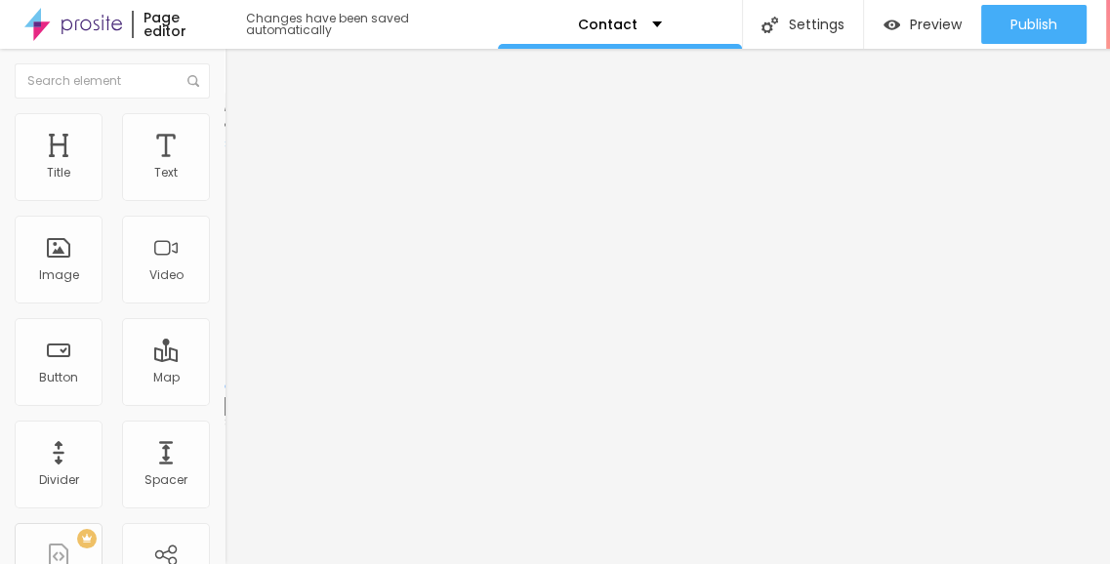
type input "75"
type input "60"
type input "50"
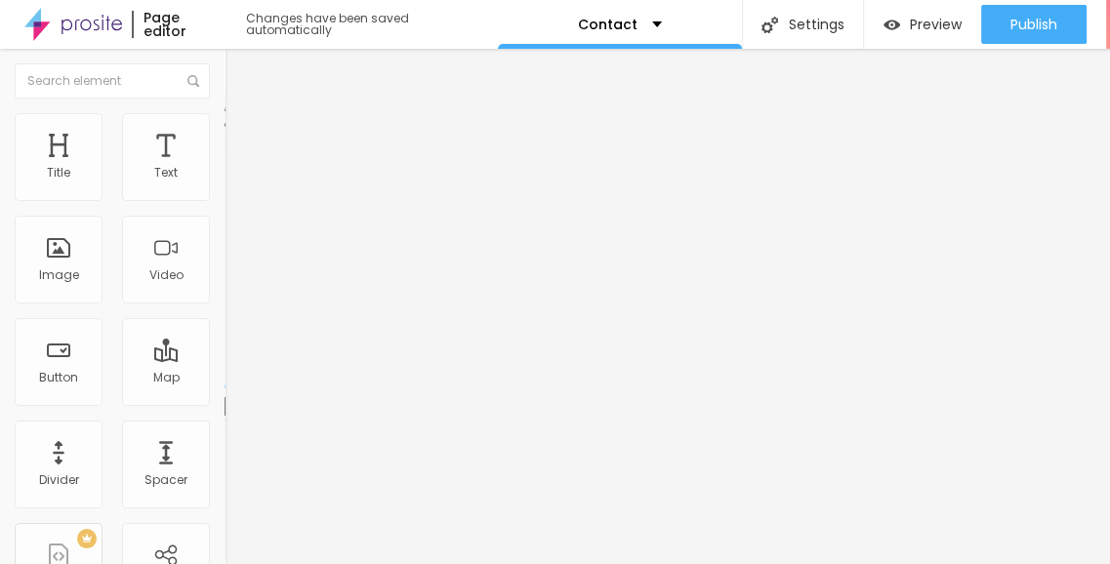
type input "50"
type input "40"
type input "25"
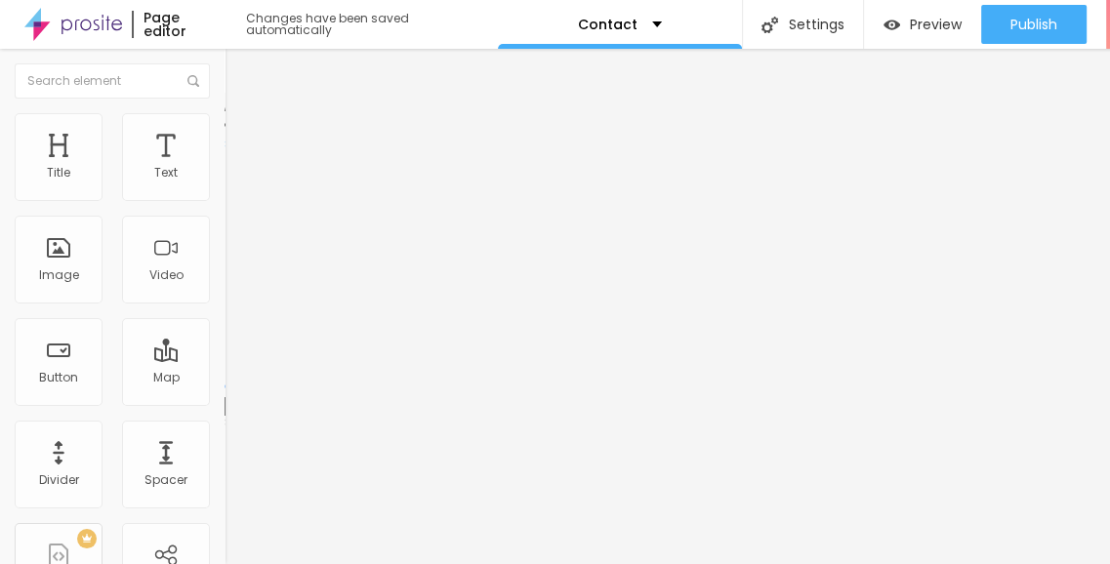
type input "10"
type input "0"
drag, startPoint x: 55, startPoint y: 224, endPoint x: 12, endPoint y: 220, distance: 43.2
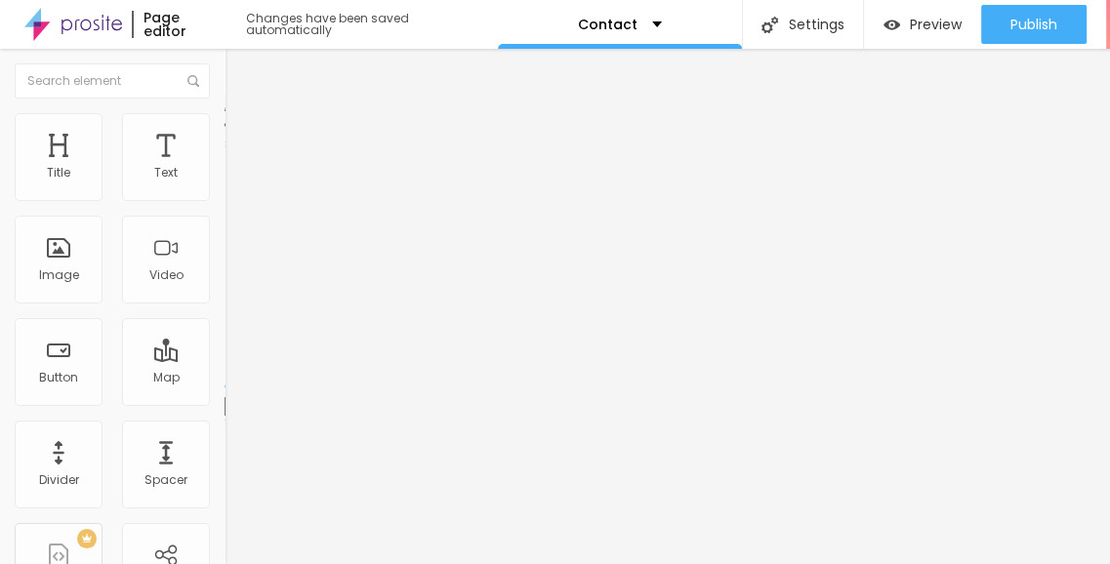
type input "0"
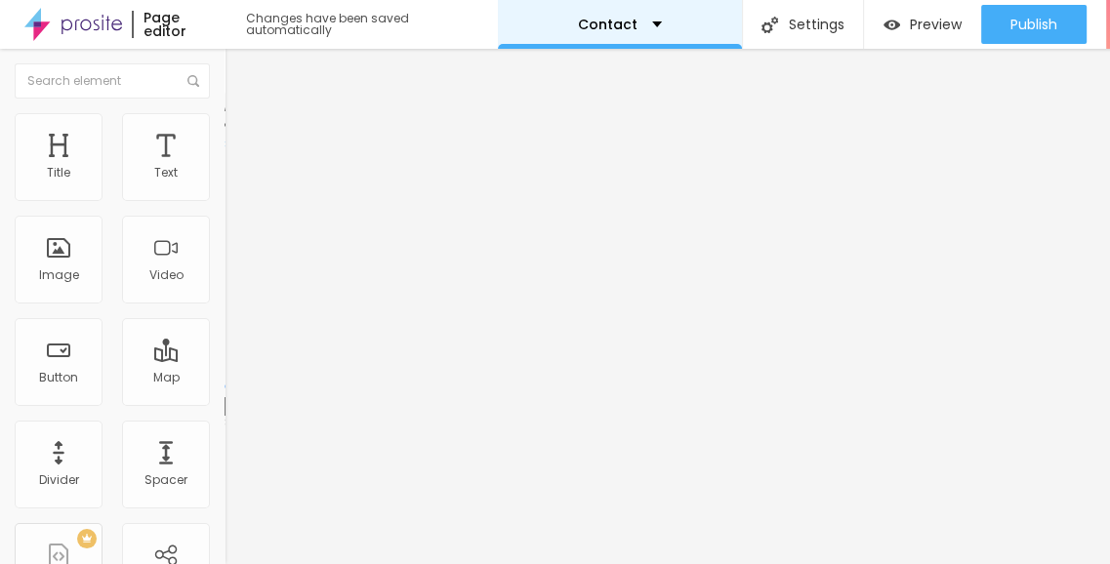
drag, startPoint x: 642, startPoint y: 13, endPoint x: 609, endPoint y: 41, distance: 43.6
click at [644, 13] on div "Contact" at bounding box center [620, 24] width 244 height 49
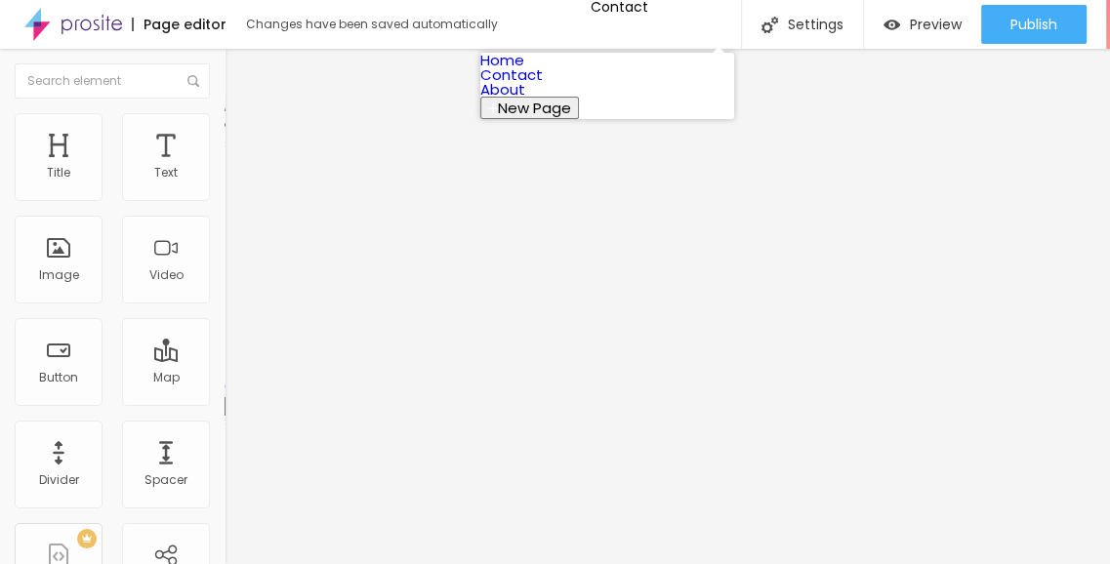
click at [524, 70] on link "Home" at bounding box center [502, 60] width 44 height 20
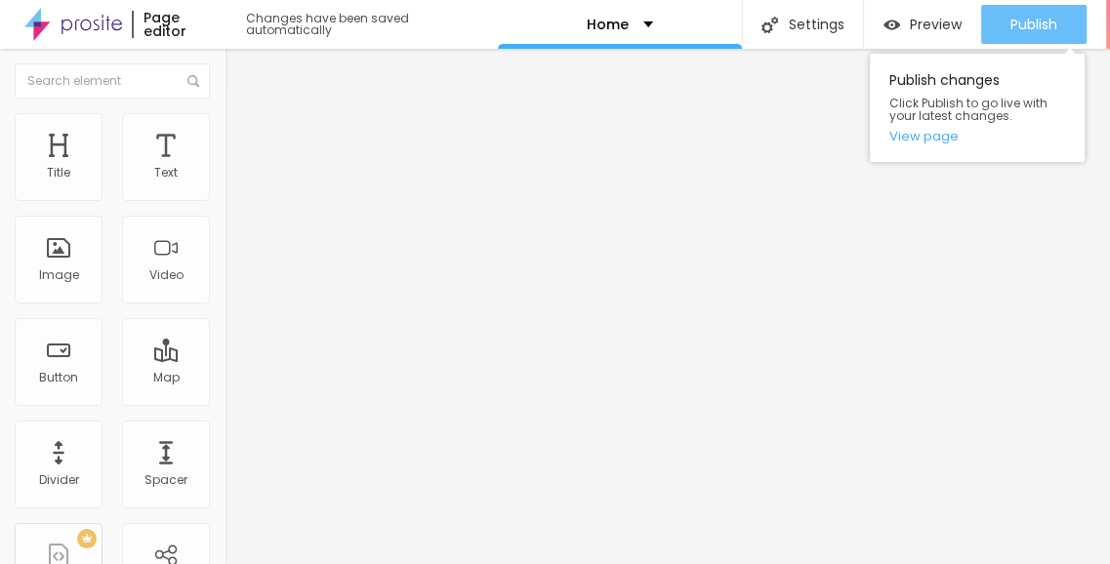
click at [1027, 22] on span "Publish" at bounding box center [1033, 25] width 47 height 16
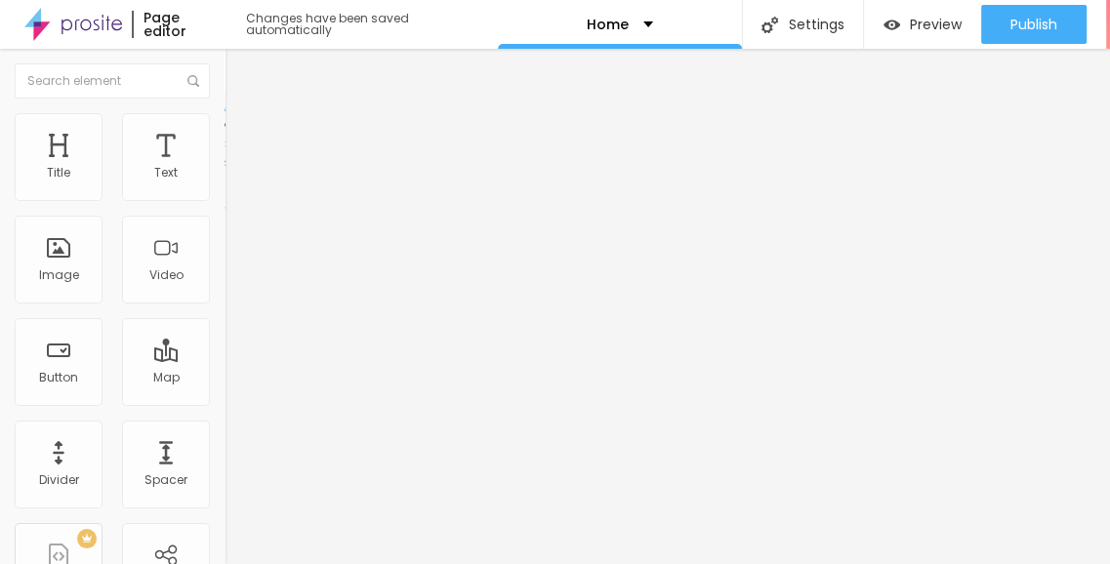
click at [242, 138] on span "Advanced" at bounding box center [273, 146] width 63 height 17
click at [224, 130] on li "Style" at bounding box center [336, 123] width 224 height 20
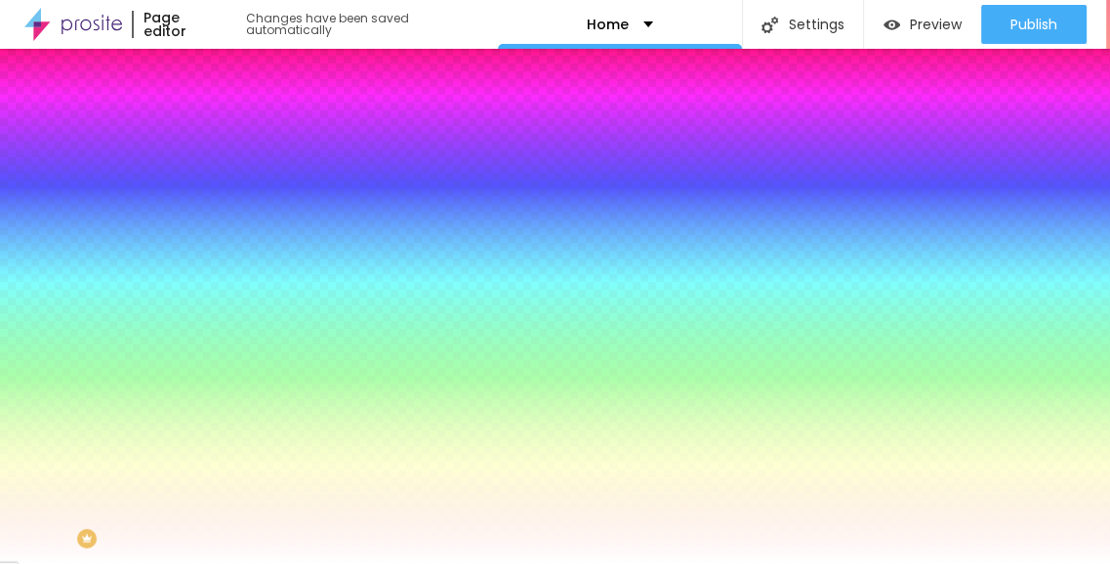
click at [224, 133] on li "Advanced" at bounding box center [336, 143] width 224 height 20
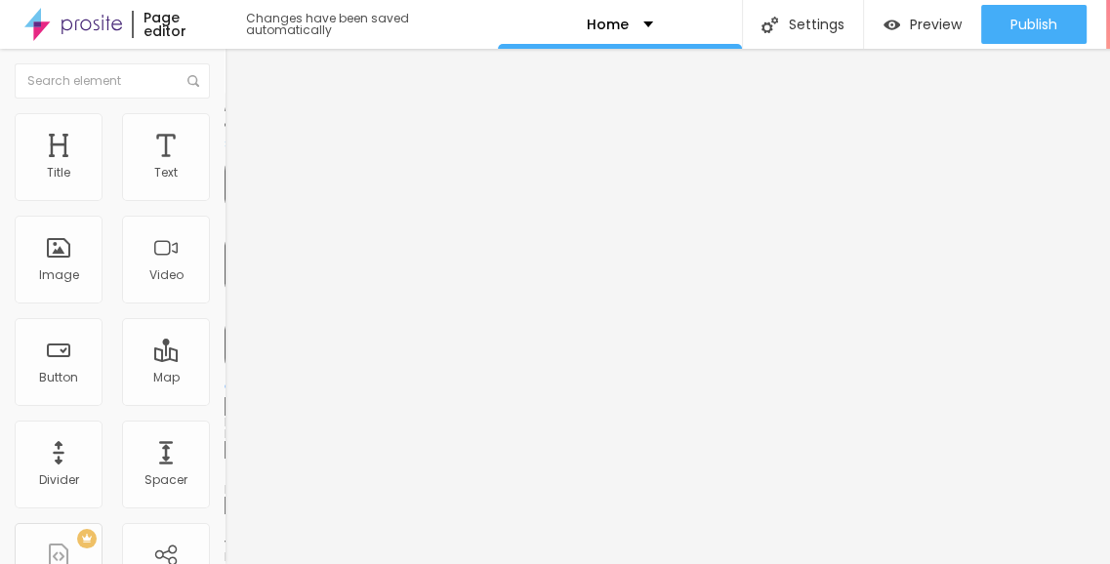
drag, startPoint x: 45, startPoint y: 184, endPoint x: 66, endPoint y: 188, distance: 21.8
click at [224, 379] on div at bounding box center [336, 388] width 224 height 18
type input "5"
click at [224, 379] on input "range" at bounding box center [287, 387] width 126 height 16
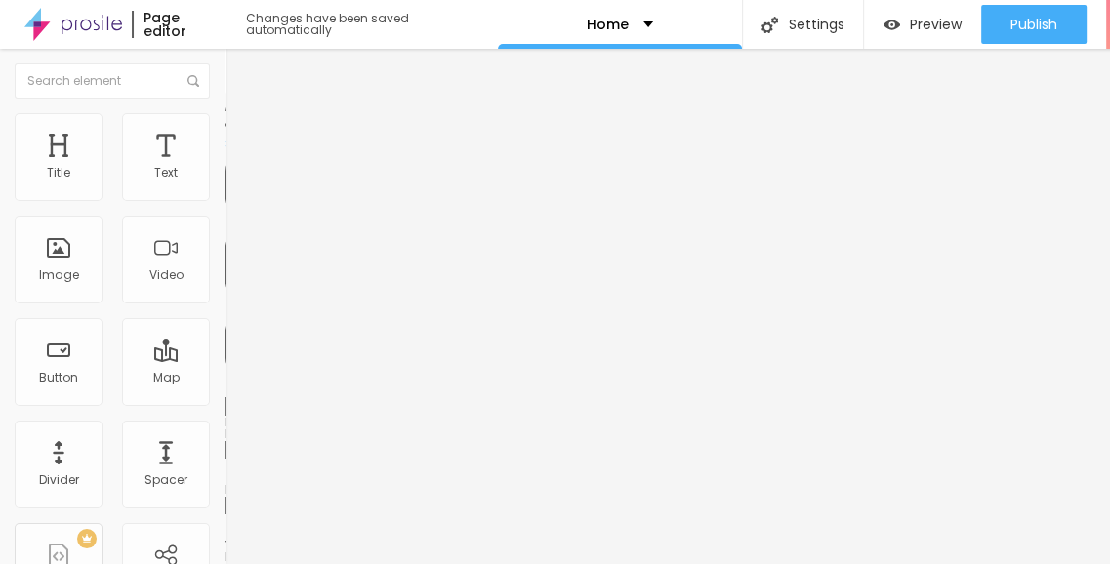
type input "0"
drag, startPoint x: 51, startPoint y: 188, endPoint x: 27, endPoint y: 184, distance: 23.7
click at [224, 379] on input "range" at bounding box center [287, 387] width 126 height 16
type input "15"
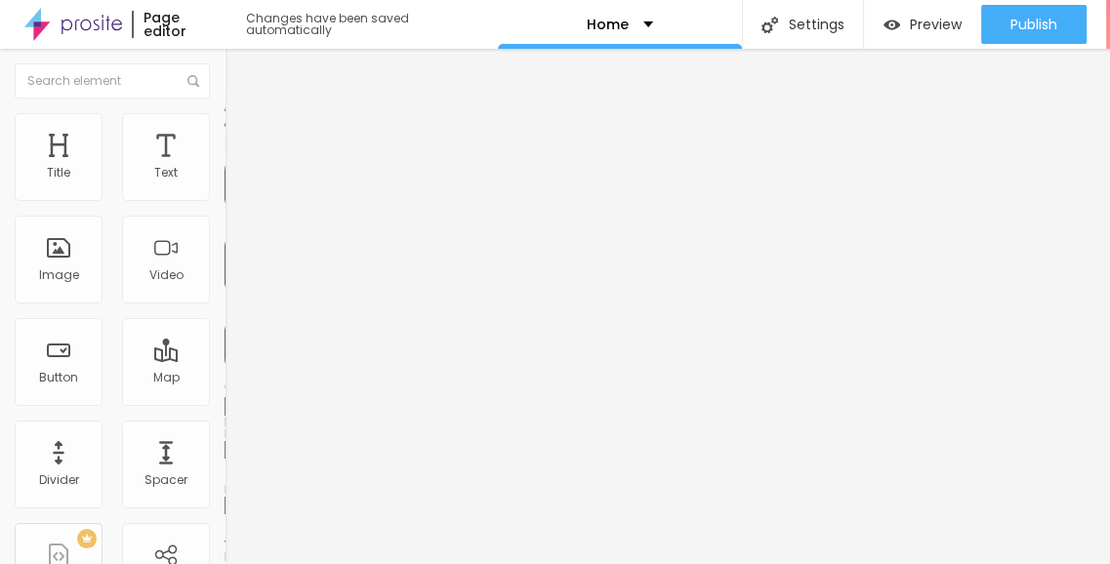
type input "15"
click at [224, 379] on input "range" at bounding box center [287, 387] width 126 height 16
type input "30"
drag, startPoint x: 90, startPoint y: 195, endPoint x: 105, endPoint y: 183, distance: 20.1
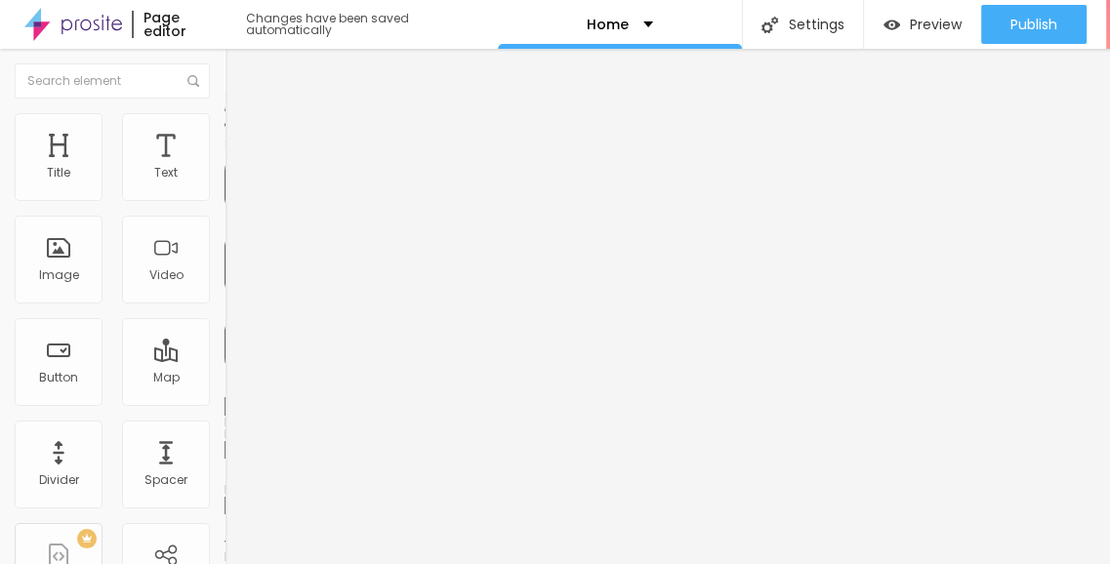
type input "35"
click at [224, 379] on input "range" at bounding box center [287, 387] width 126 height 16
type input "35"
click at [224, 396] on input "35" at bounding box center [260, 406] width 73 height 20
type input "40"
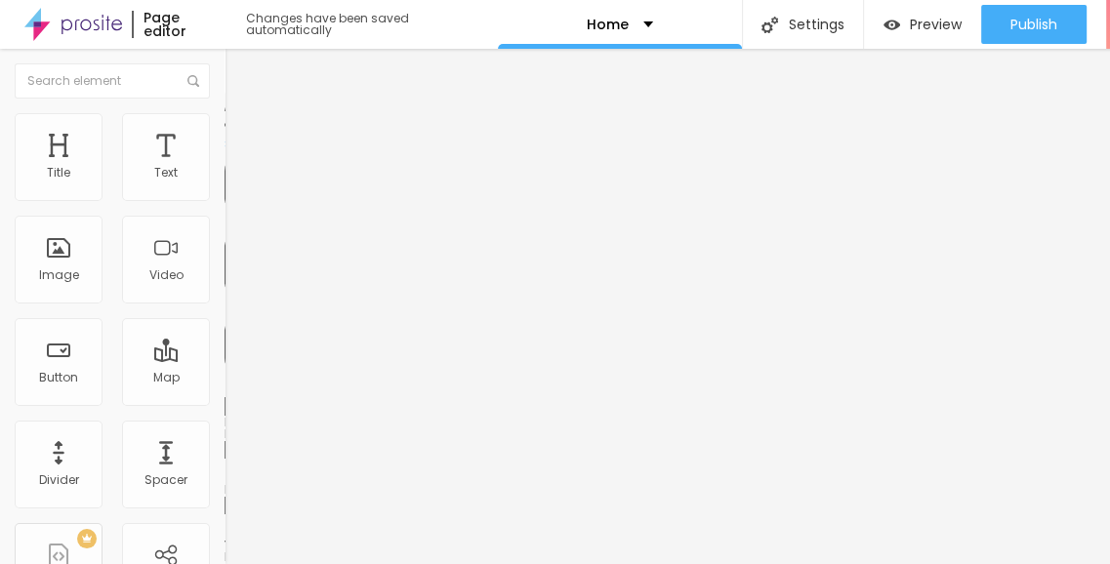
type input "40"
click at [224, 379] on input "range" at bounding box center [287, 387] width 126 height 16
type input "45"
click at [224, 379] on input "range" at bounding box center [287, 387] width 126 height 16
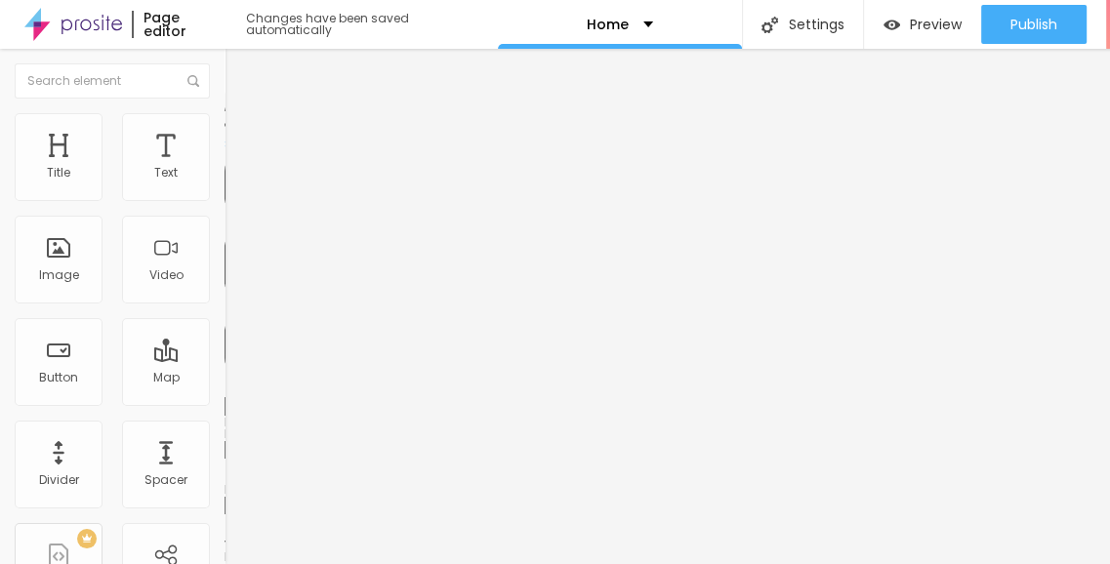
type input "40"
type input "0"
drag, startPoint x: 103, startPoint y: 188, endPoint x: 81, endPoint y: 227, distance: 45.0
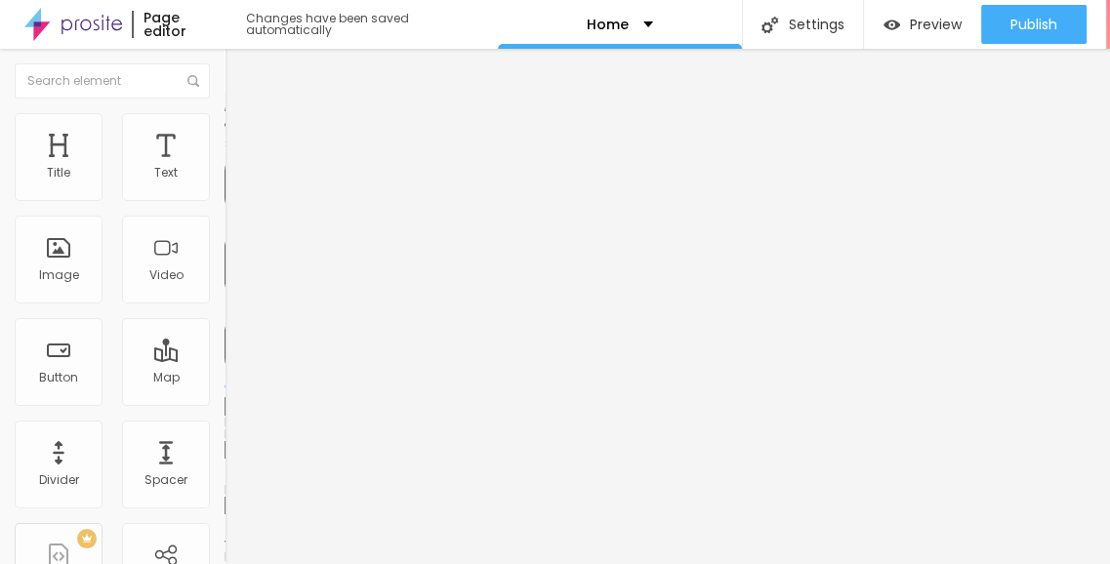
type input "0"
click at [224, 379] on input "range" at bounding box center [287, 387] width 126 height 16
click at [242, 138] on span "Advanced" at bounding box center [273, 146] width 63 height 17
type input "16"
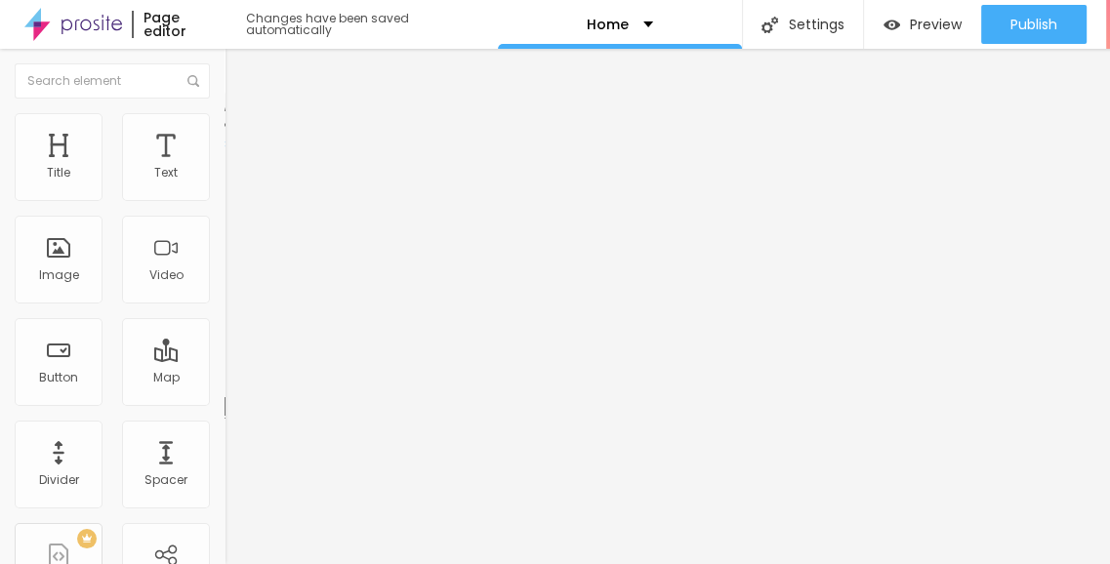
type input "1"
type input "0"
drag, startPoint x: 61, startPoint y: 228, endPoint x: 14, endPoint y: 227, distance: 46.9
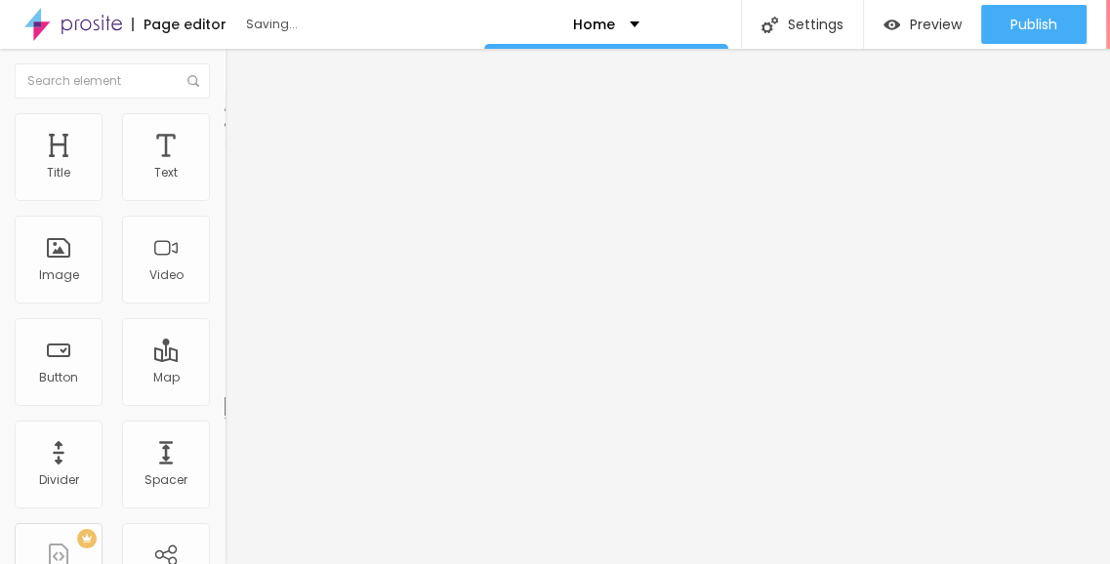
type input "0"
type input "8"
type input "0"
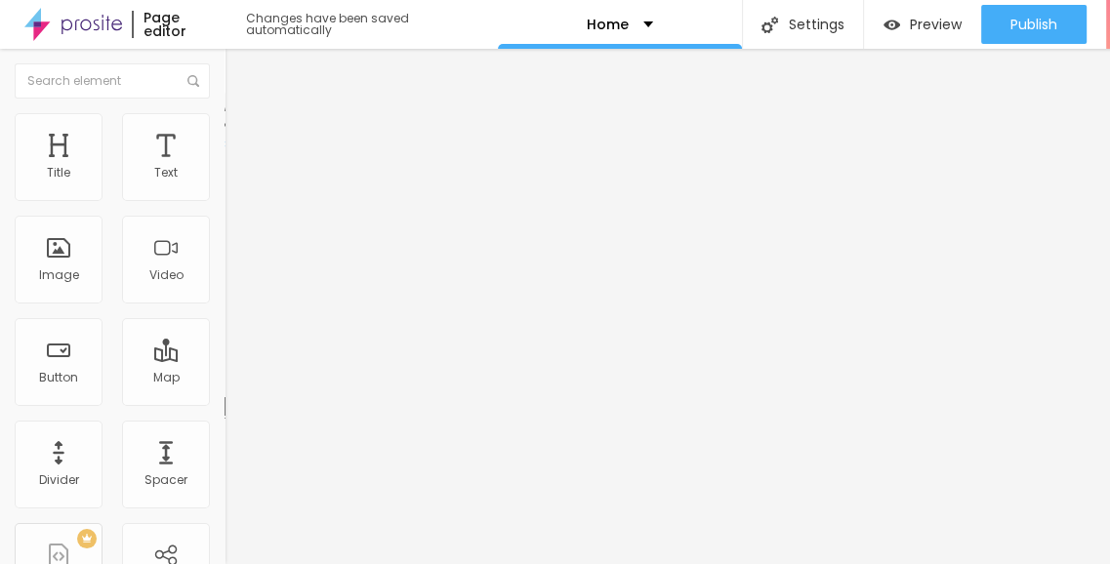
type input "0"
drag, startPoint x: 55, startPoint y: 191, endPoint x: 11, endPoint y: 192, distance: 43.9
type input "0"
click at [224, 379] on input "range" at bounding box center [287, 387] width 126 height 16
click at [224, 130] on li "Style" at bounding box center [336, 123] width 224 height 20
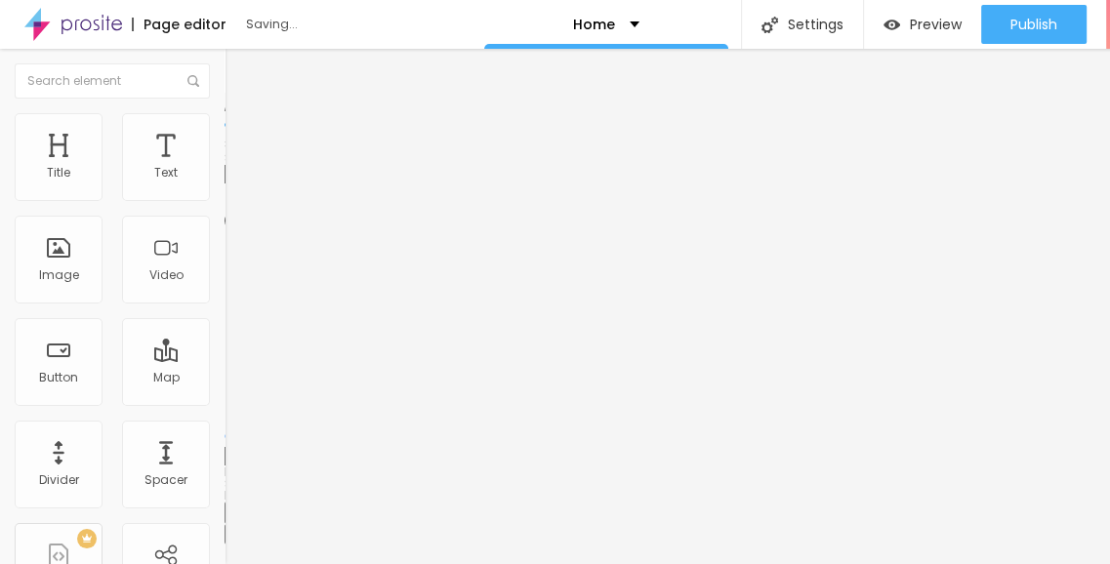
type input "55"
type input "50"
type input "55"
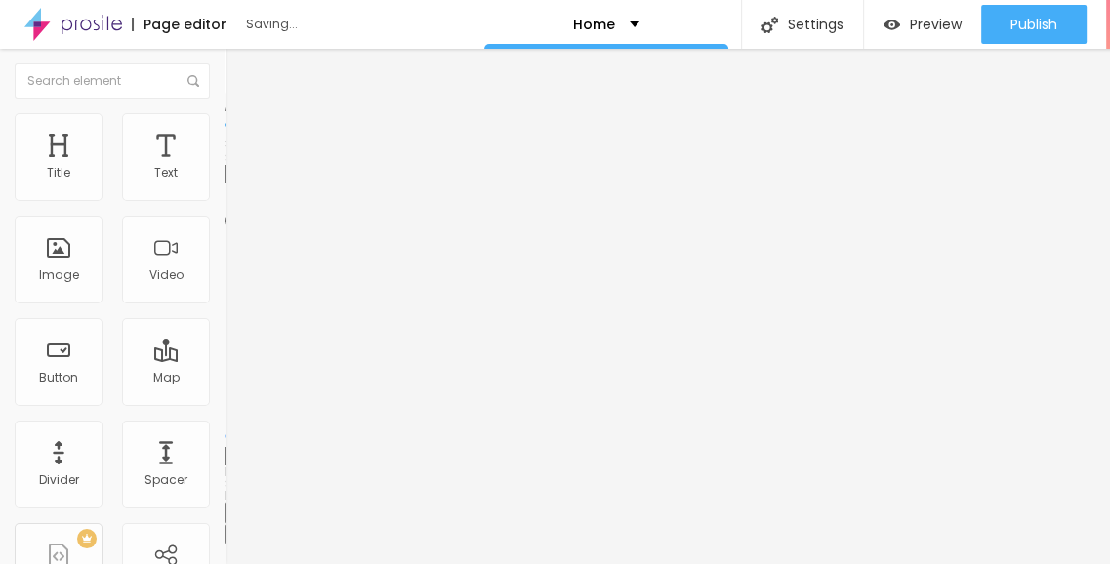
type input "55"
type input "60"
type input "65"
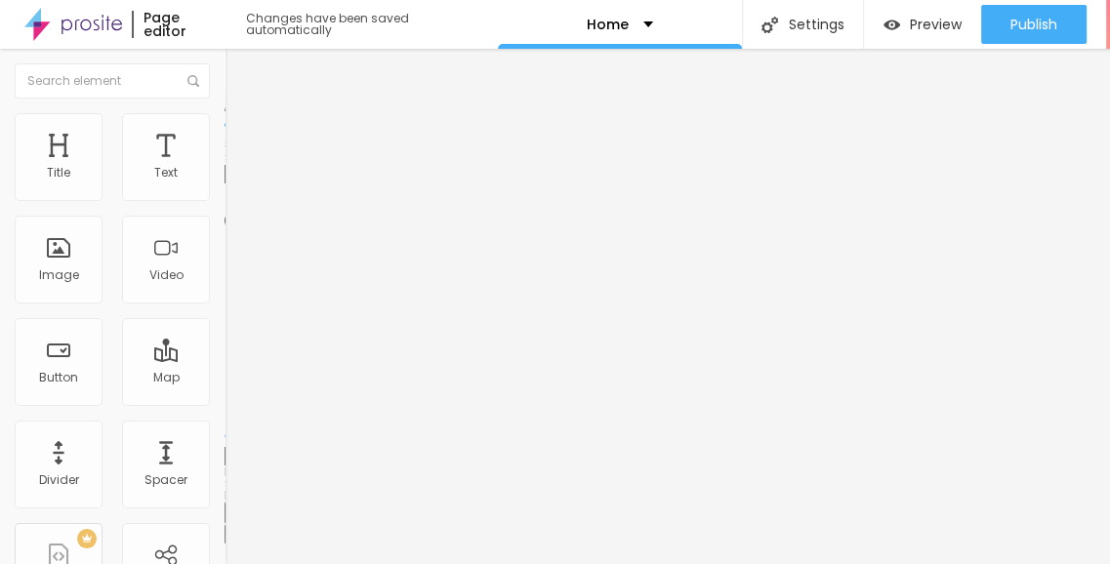
type input "70"
type input "75"
type input "80"
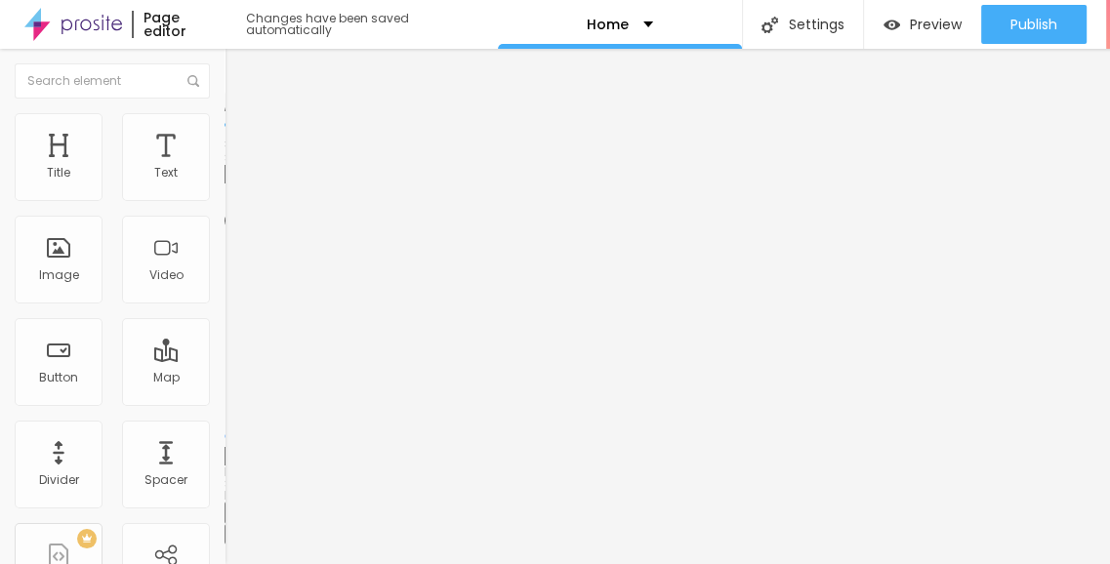
type input "80"
type input "85"
type input "90"
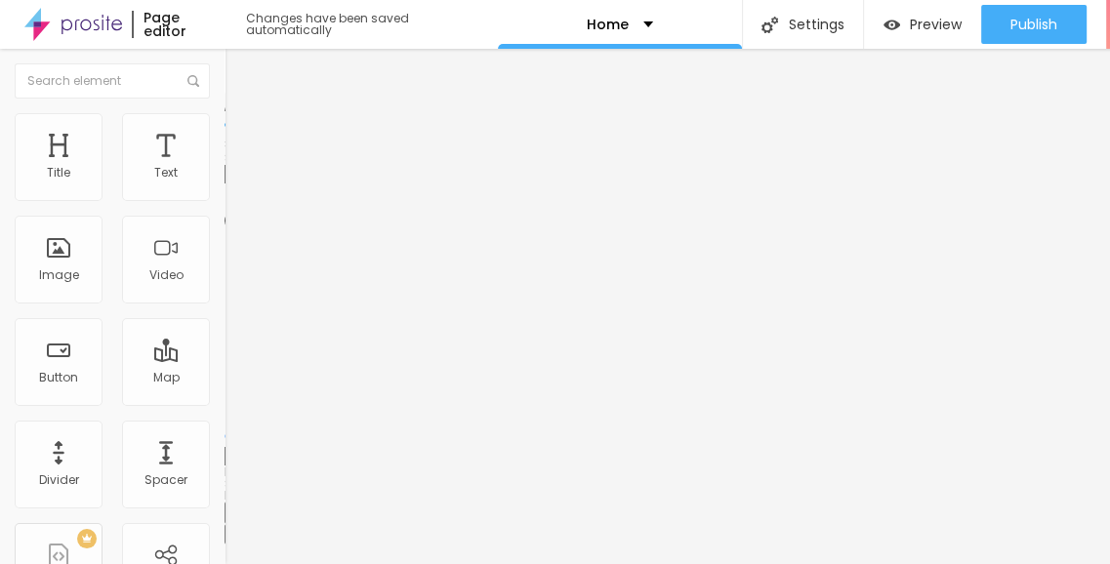
type input "95"
type input "100"
drag, startPoint x: 116, startPoint y: 210, endPoint x: 223, endPoint y: 222, distance: 108.0
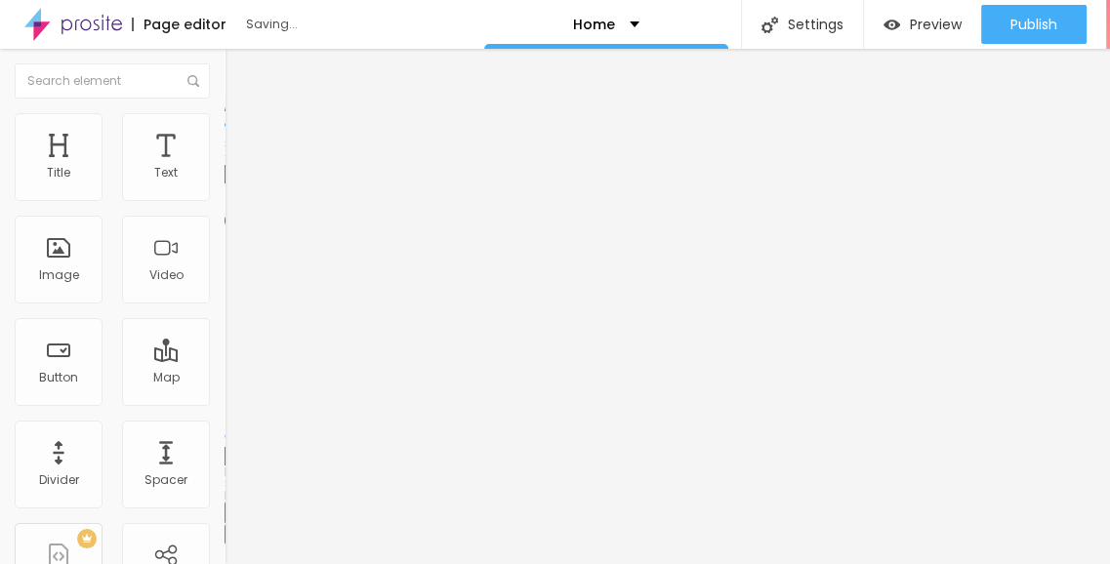
click at [224, 200] on input "range" at bounding box center [287, 192] width 126 height 16
click at [224, 126] on ul "Content Style Advanced" at bounding box center [336, 123] width 224 height 59
click at [224, 113] on li "Content" at bounding box center [336, 104] width 224 height 20
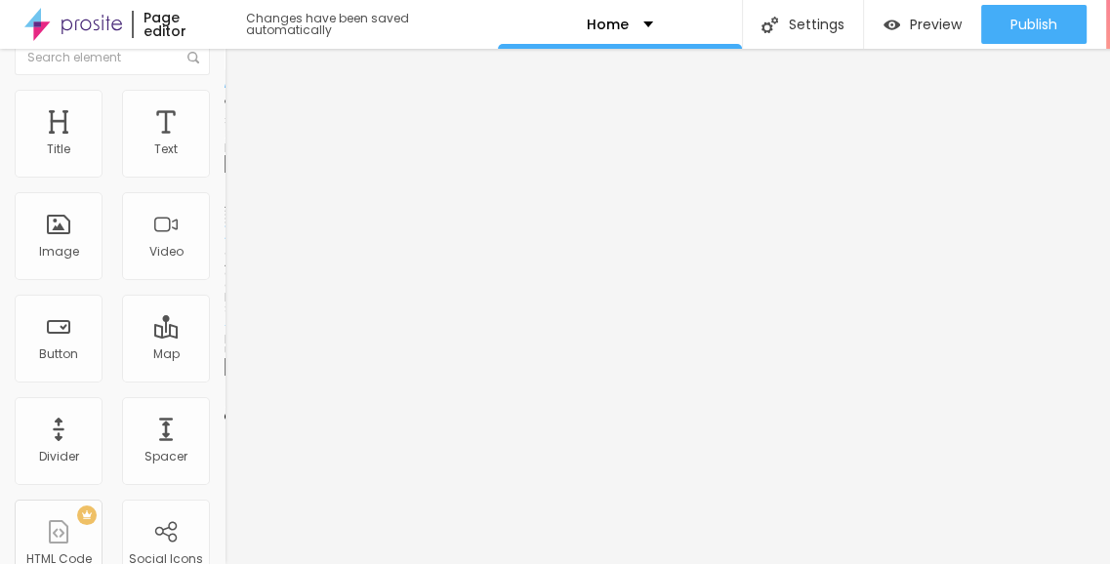
click at [224, 154] on div "Image description (Alt)" at bounding box center [336, 148] width 224 height 12
click at [224, 174] on input "text" at bounding box center [341, 164] width 234 height 20
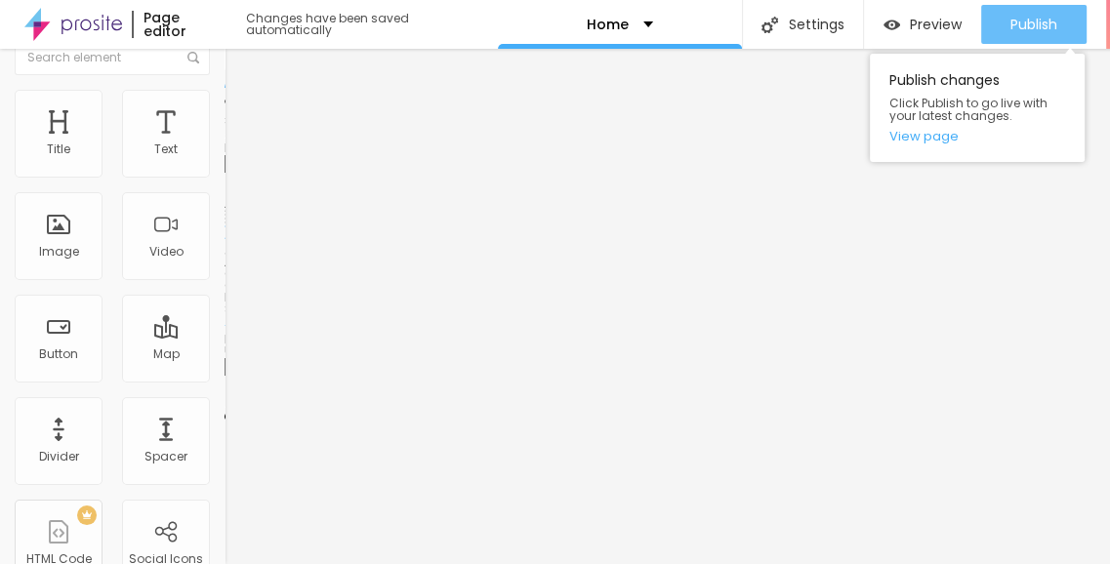
type input "[PERSON_NAME] Khopoli"
drag, startPoint x: 1023, startPoint y: 16, endPoint x: 934, endPoint y: 40, distance: 92.1
click at [1022, 17] on span "Publish" at bounding box center [1033, 25] width 47 height 16
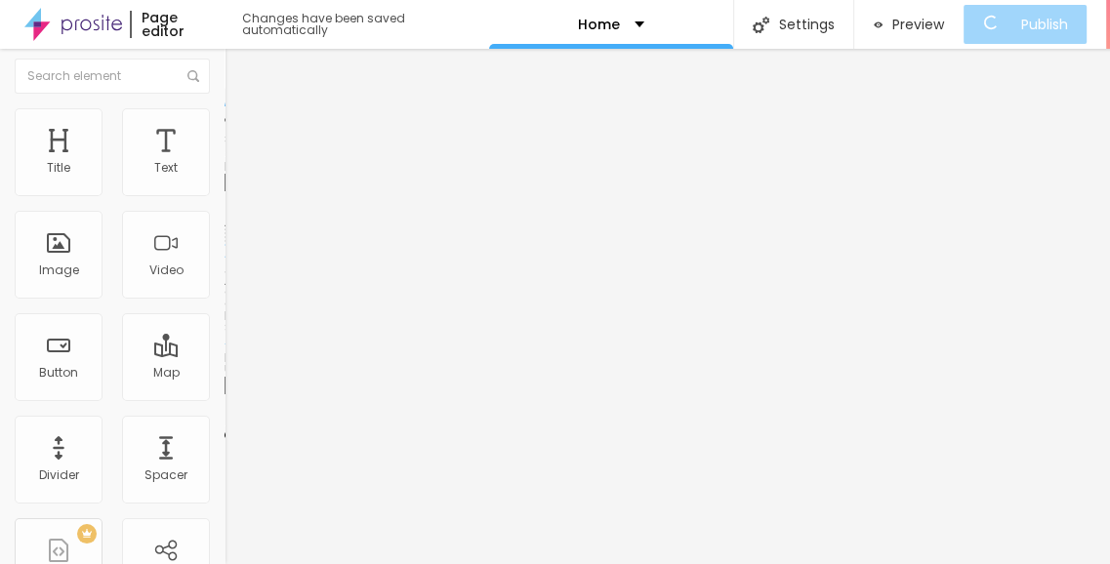
scroll to position [0, 0]
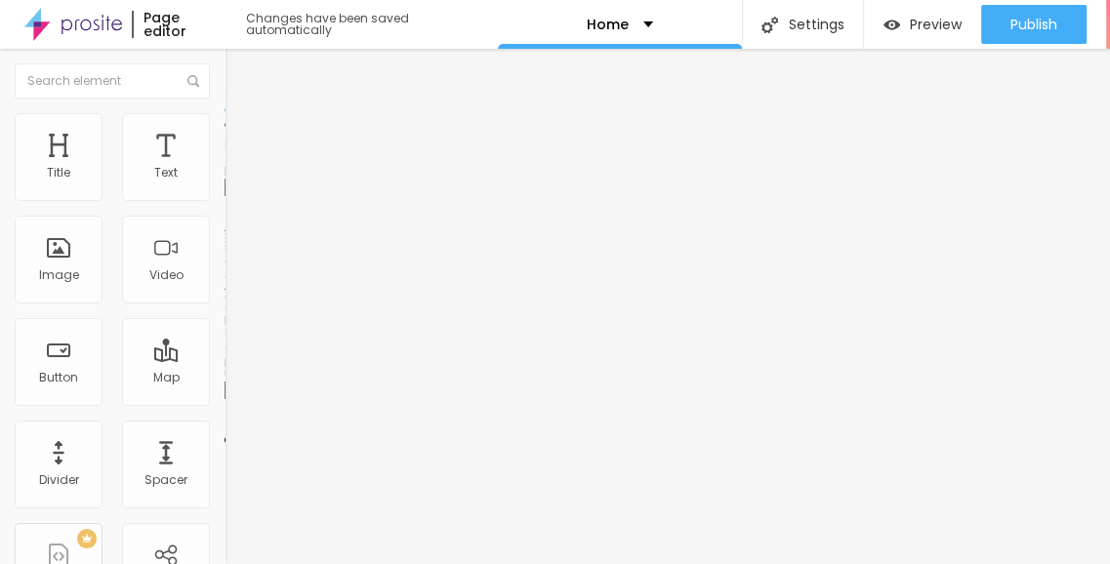
click at [224, 113] on li "Style" at bounding box center [336, 123] width 224 height 20
click at [224, 113] on li "Content" at bounding box center [336, 104] width 224 height 20
click at [224, 65] on button "Edit Image" at bounding box center [336, 71] width 224 height 45
click at [224, 133] on li "Advanced" at bounding box center [336, 143] width 224 height 20
type input "15"
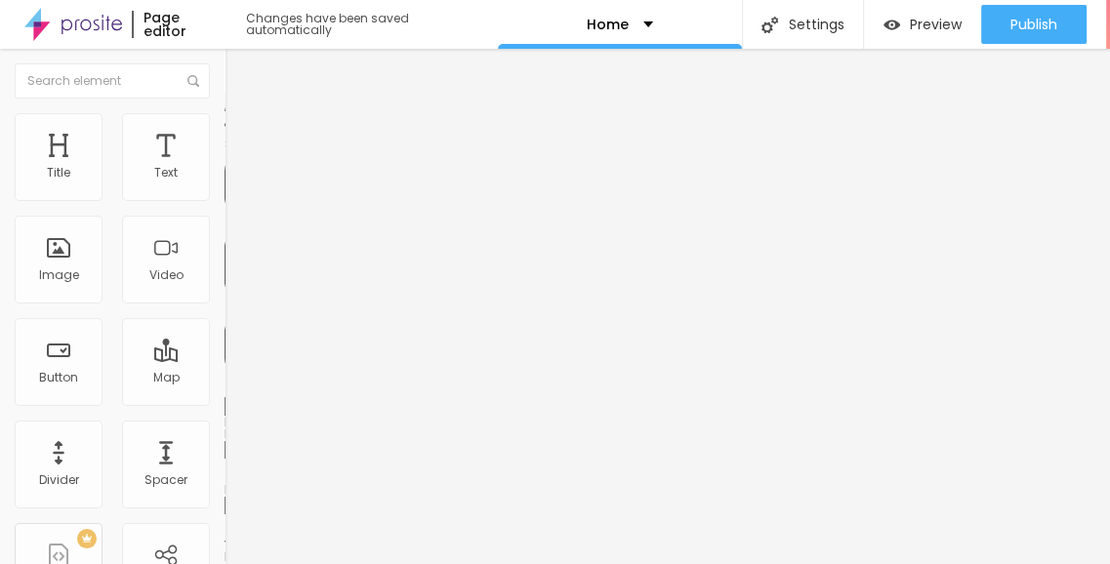
type input "15"
type input "10"
type input "5"
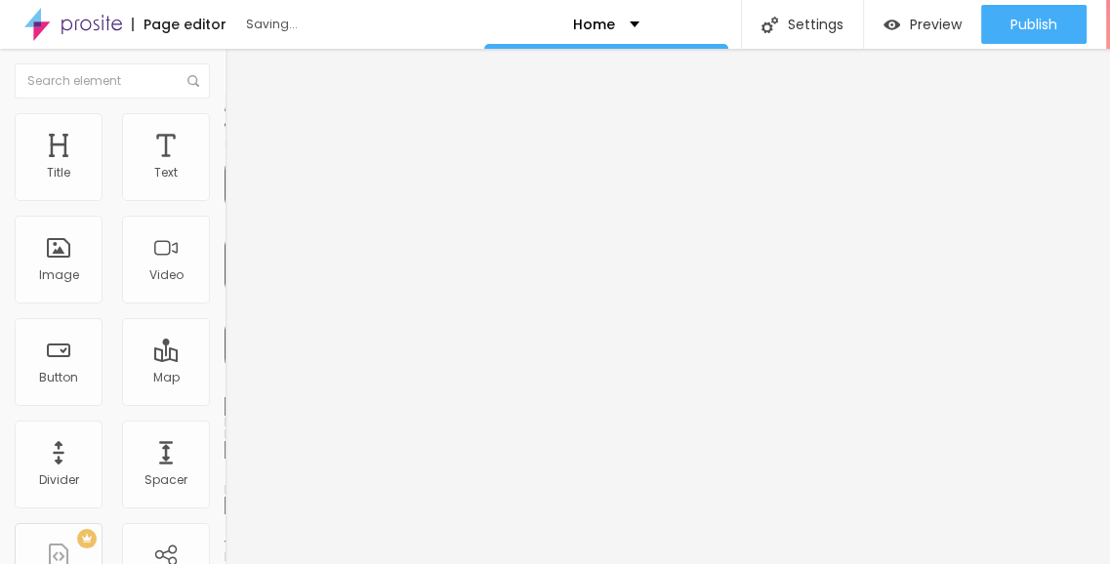
type input "0"
drag, startPoint x: 78, startPoint y: 171, endPoint x: 10, endPoint y: 169, distance: 68.3
type input "0"
click at [224, 379] on input "range" at bounding box center [287, 387] width 126 height 16
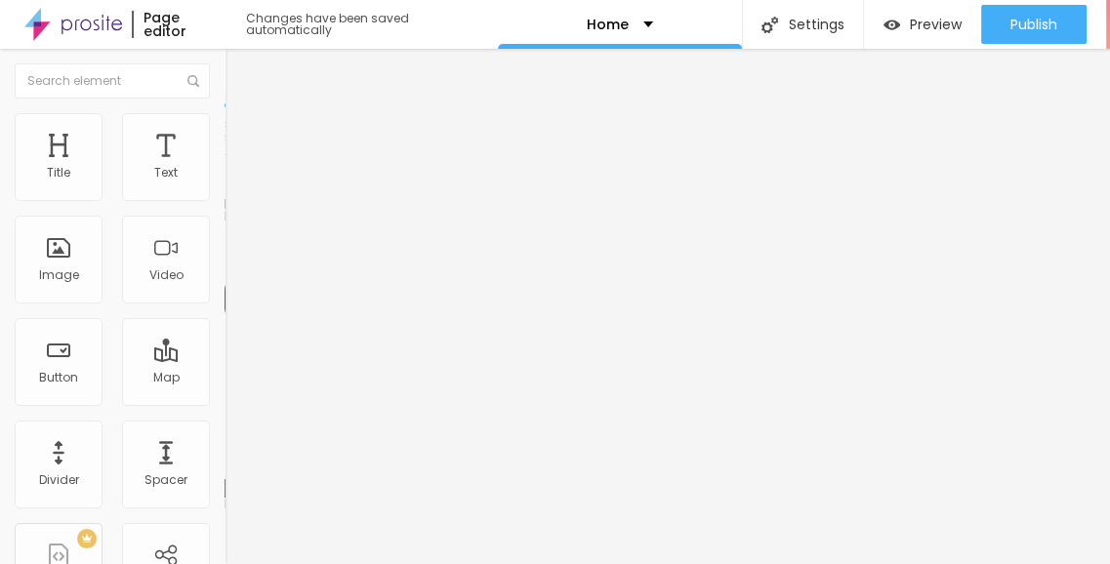
click at [224, 113] on li "Advanced" at bounding box center [336, 123] width 224 height 20
type input "11"
type input "0"
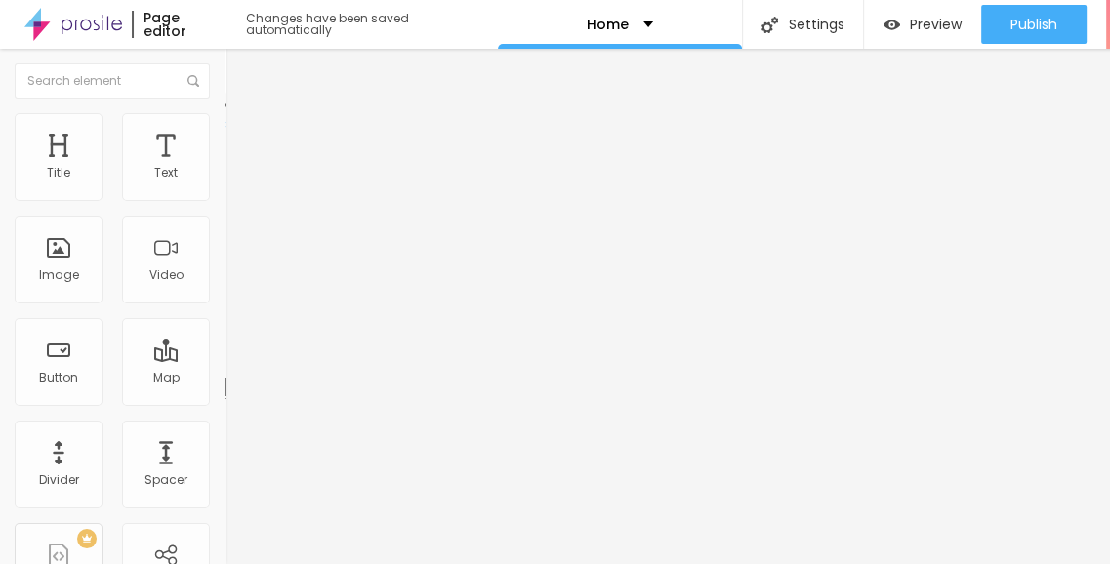
drag, startPoint x: 59, startPoint y: 213, endPoint x: 129, endPoint y: 205, distance: 70.7
type input "0"
drag, startPoint x: 172, startPoint y: 121, endPoint x: 125, endPoint y: 151, distance: 55.8
click at [242, 138] on span "Advanced" at bounding box center [273, 146] width 63 height 17
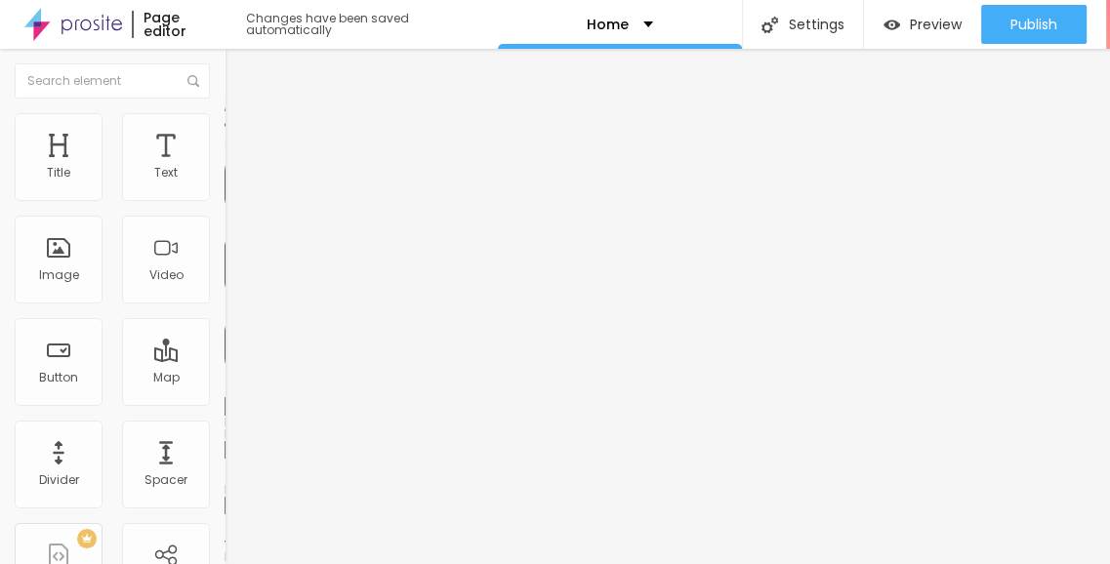
type input "15"
type input "10"
type input "5"
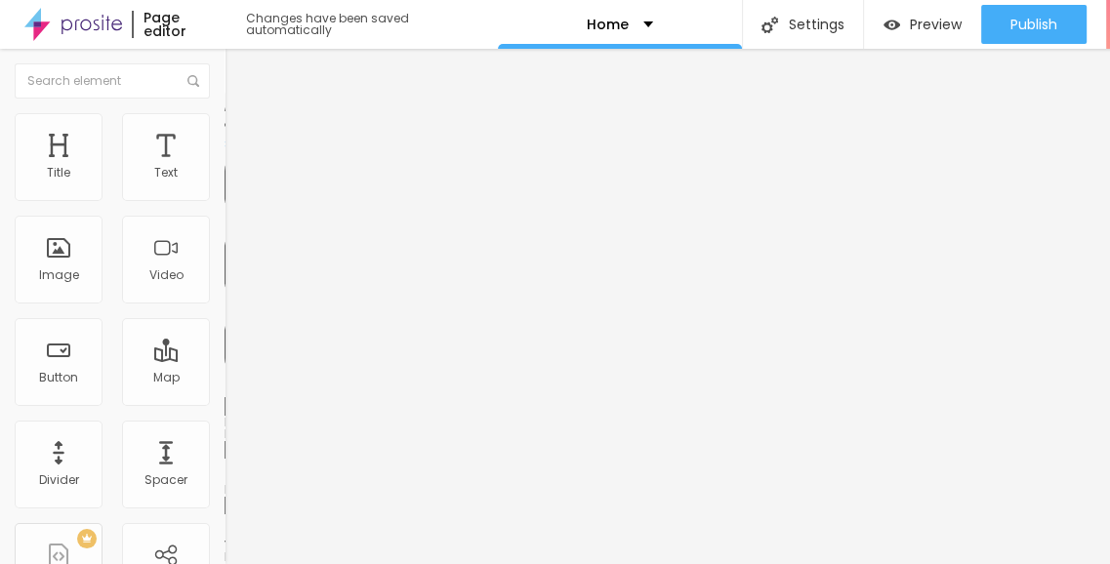
type input "5"
type input "0"
drag, startPoint x: 66, startPoint y: 173, endPoint x: 43, endPoint y: 172, distance: 23.4
type input "0"
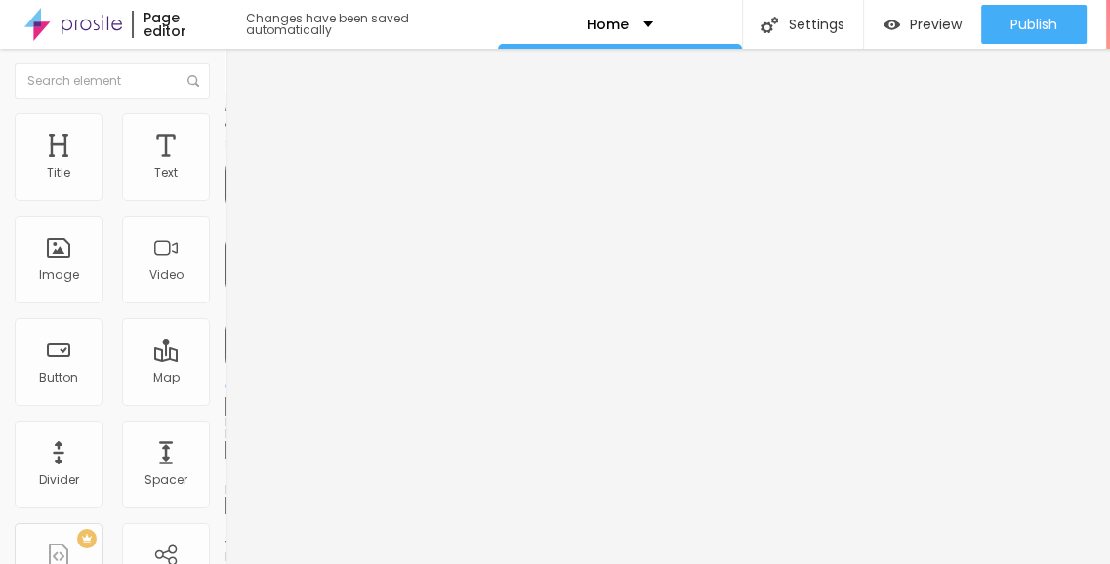
click at [224, 379] on input "range" at bounding box center [287, 387] width 126 height 16
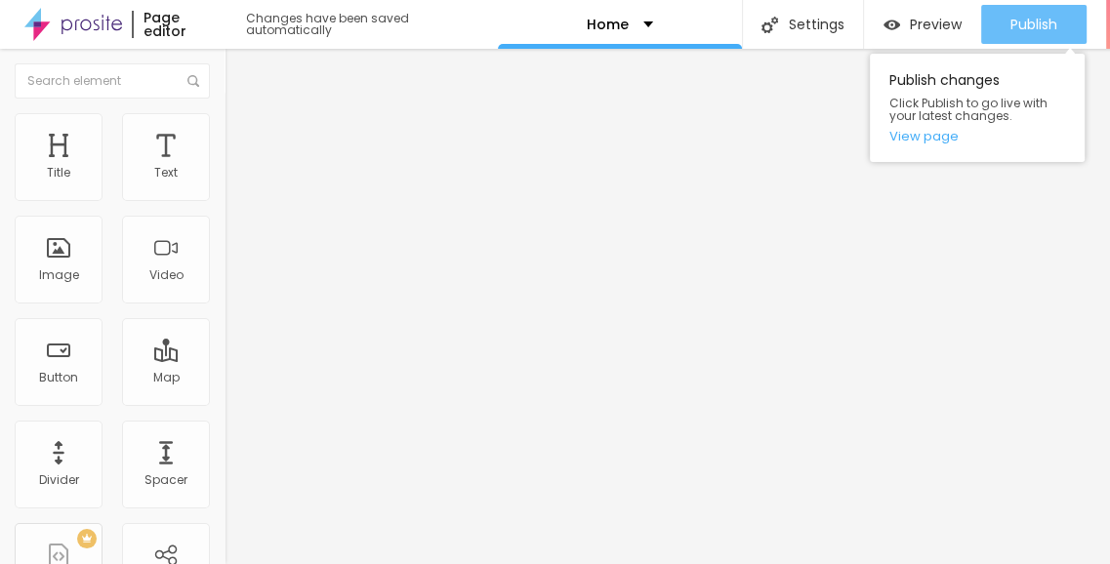
click at [1006, 13] on button "Publish" at bounding box center [1033, 24] width 105 height 39
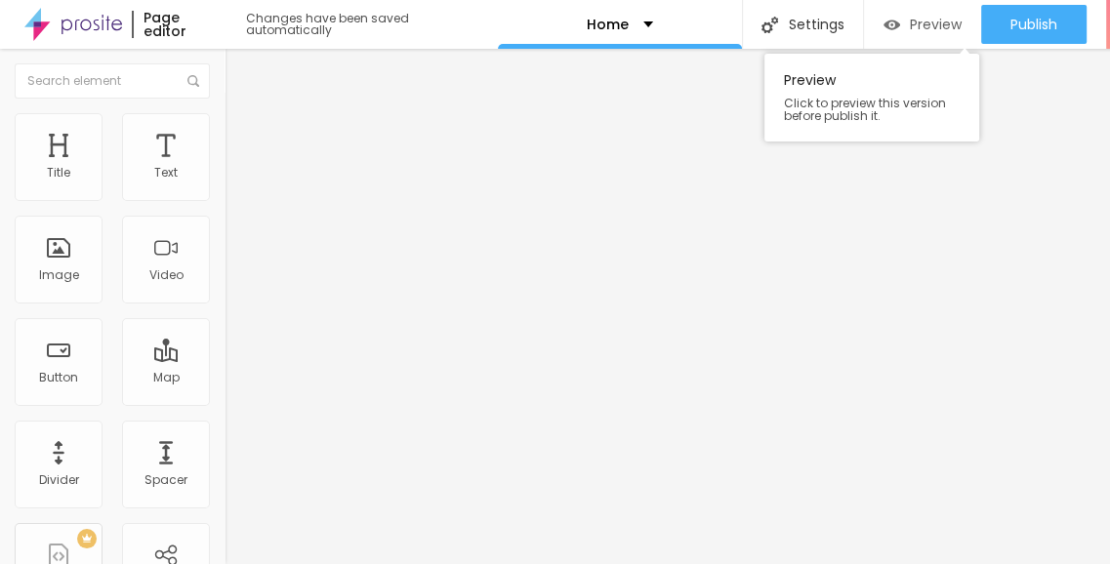
click at [891, 17] on img "button" at bounding box center [891, 25] width 17 height 17
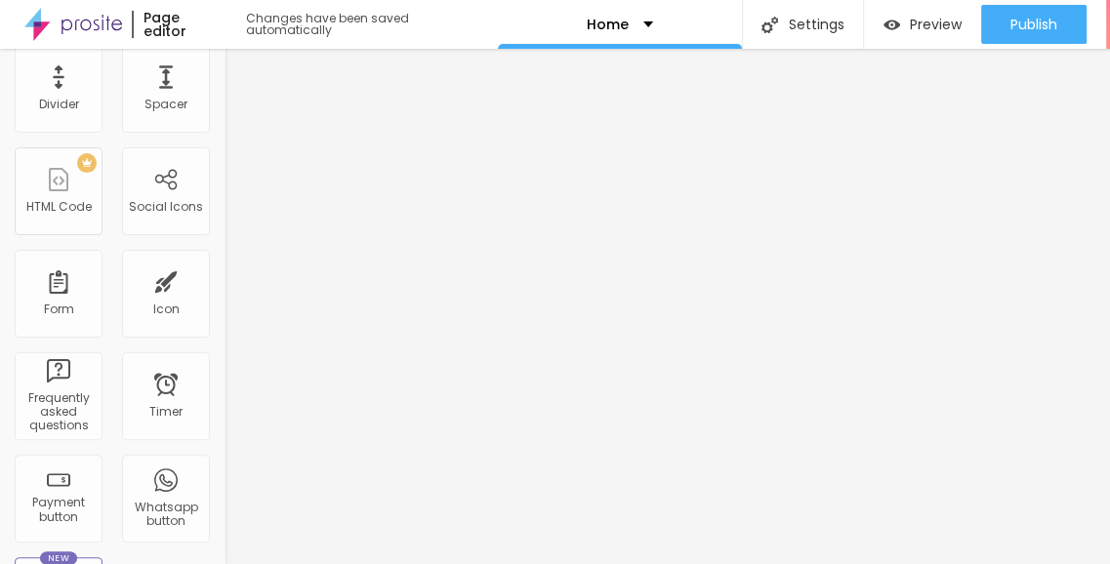
scroll to position [152, 0]
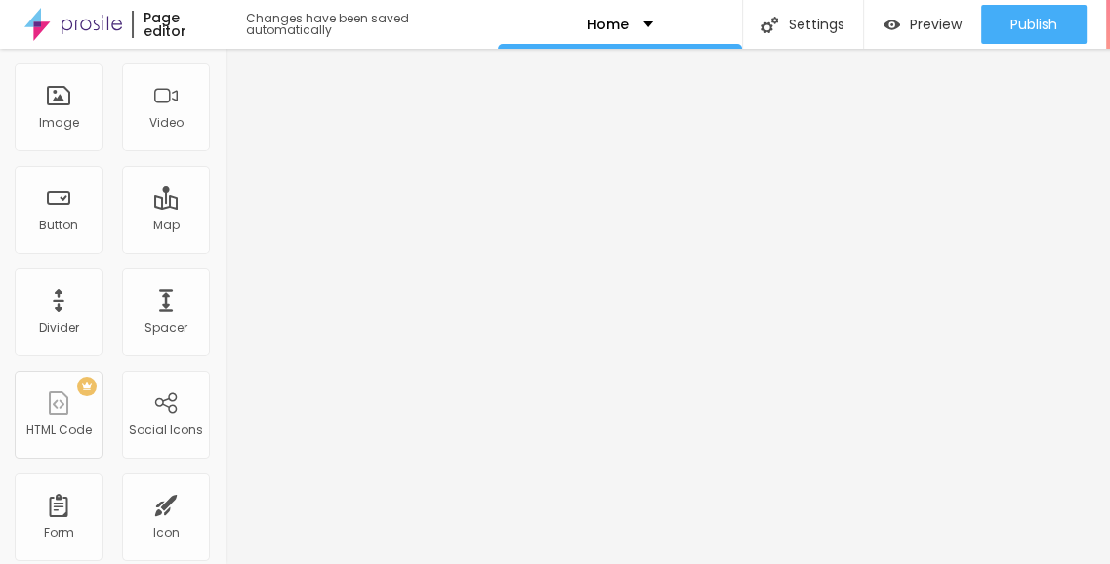
click at [102, 9] on img at bounding box center [73, 24] width 98 height 49
